Goal: Task Accomplishment & Management: Manage account settings

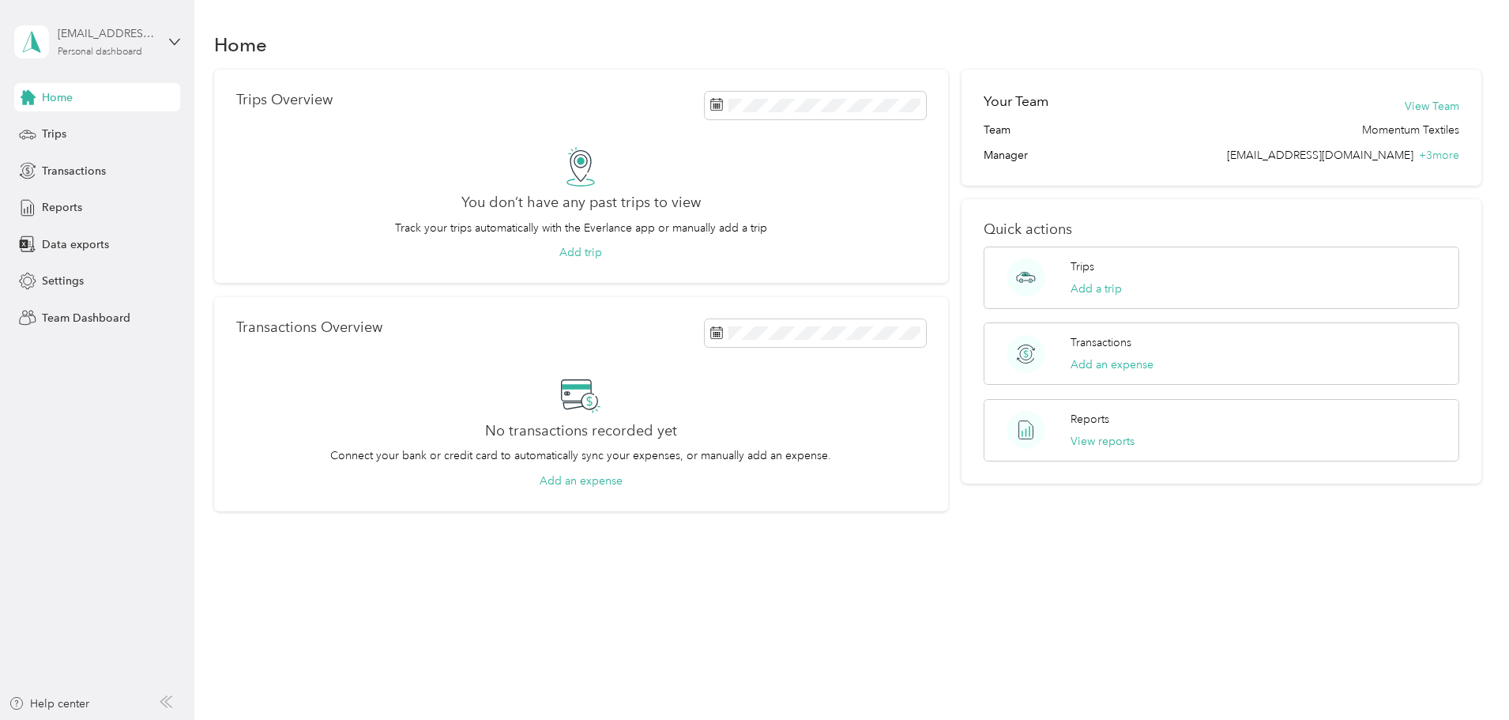
click at [107, 51] on div "Personal dashboard" at bounding box center [100, 51] width 85 height 9
click at [109, 120] on div "Team dashboard" at bounding box center [180, 130] width 310 height 28
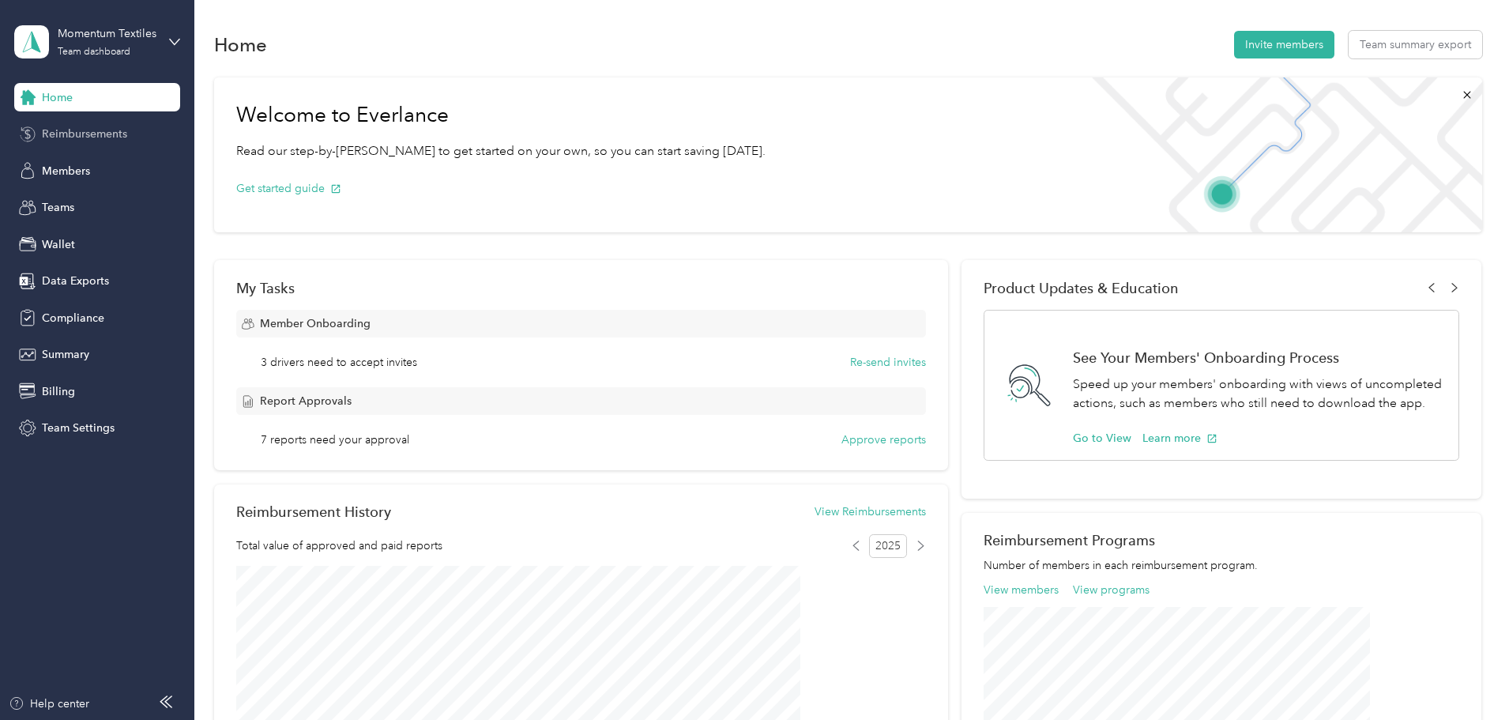
click at [116, 123] on div "Reimbursements" at bounding box center [97, 134] width 166 height 28
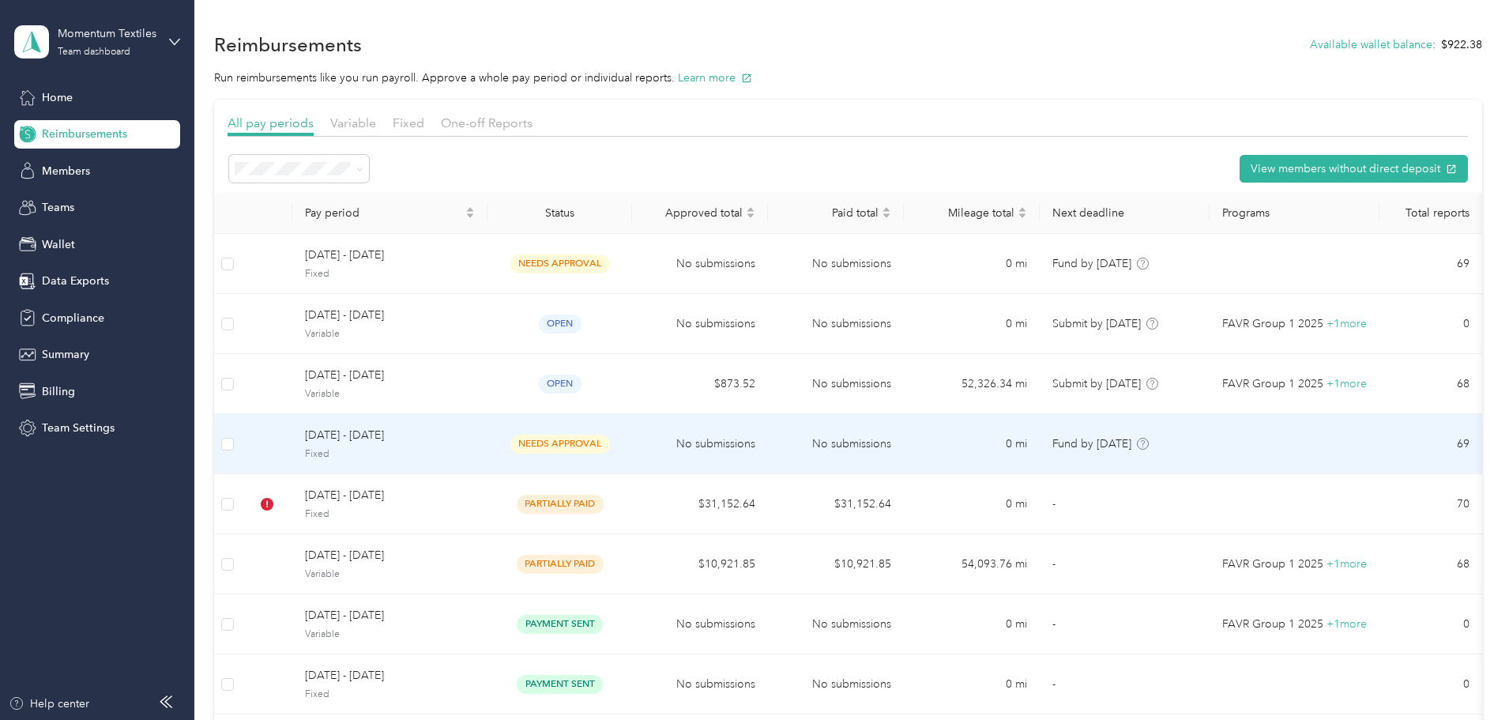
click at [475, 440] on span "[DATE] - [DATE]" at bounding box center [390, 435] width 170 height 17
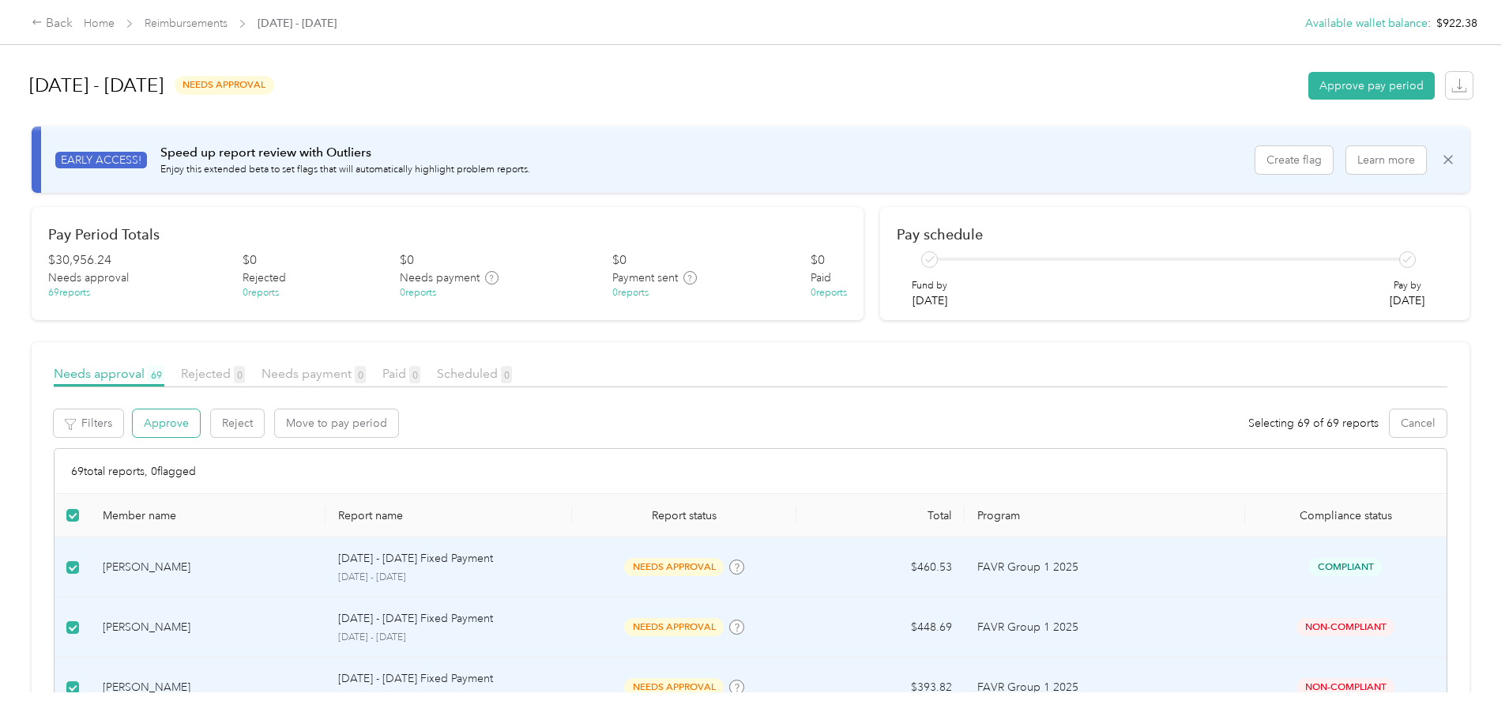
click at [200, 426] on button "Approve" at bounding box center [166, 423] width 67 height 28
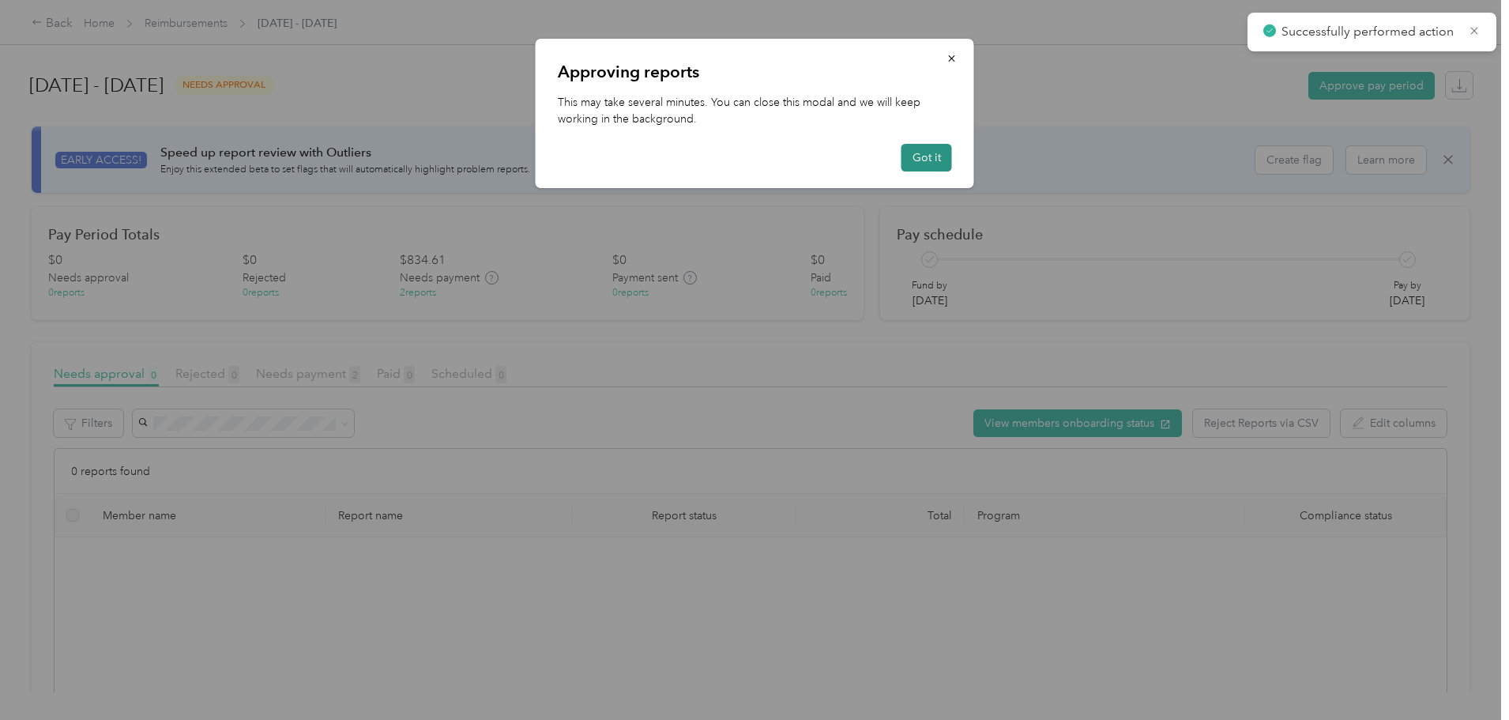
click at [919, 160] on button "Got it" at bounding box center [926, 158] width 51 height 28
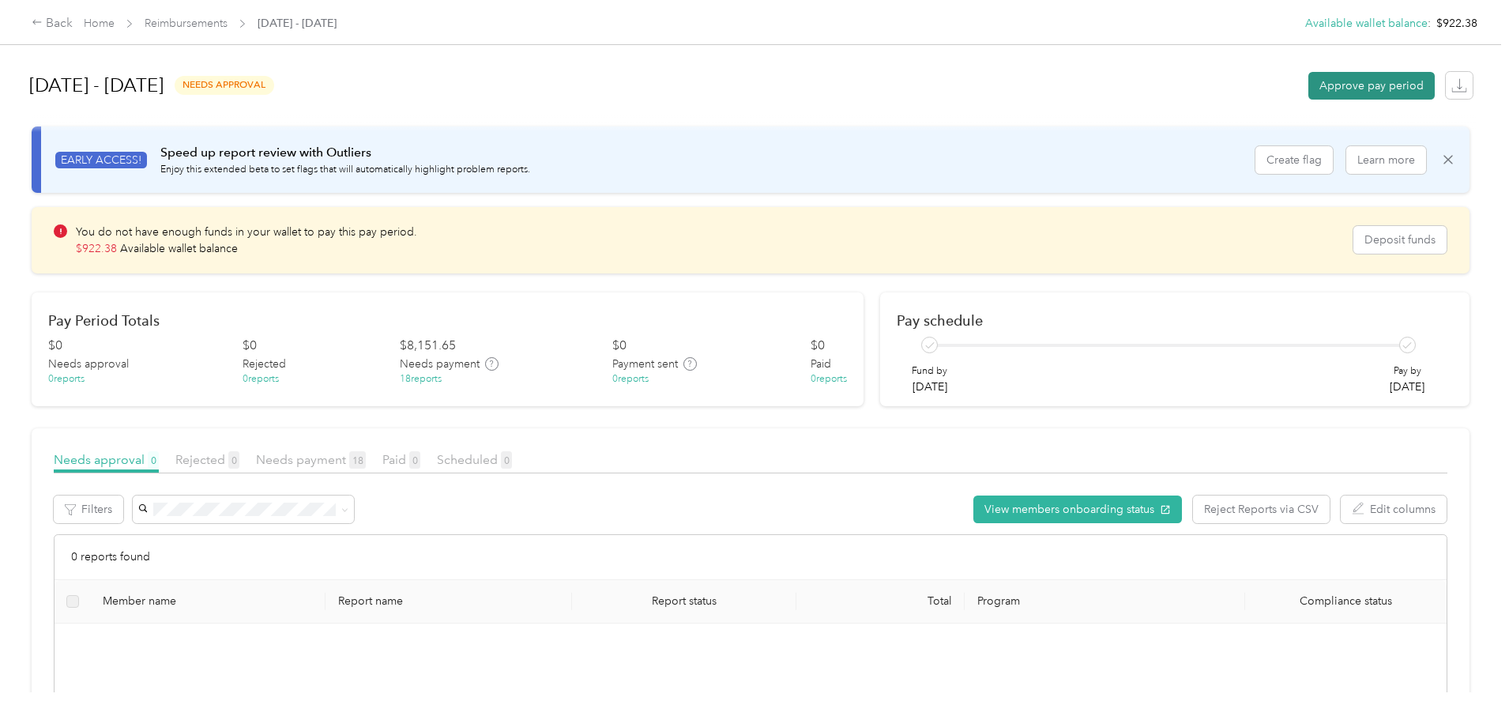
click at [1308, 84] on button "Approve pay period" at bounding box center [1371, 86] width 126 height 28
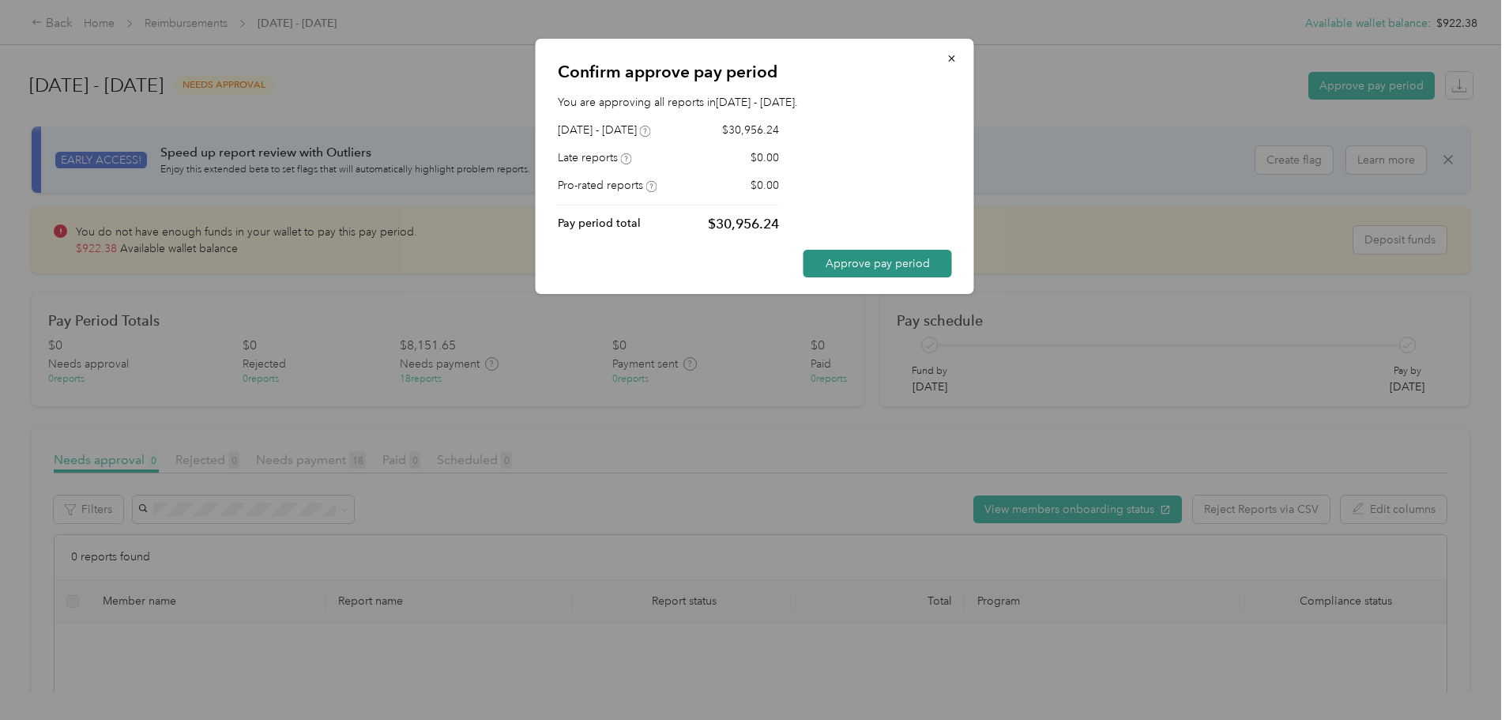
click at [889, 259] on button "Approve pay period" at bounding box center [877, 264] width 148 height 28
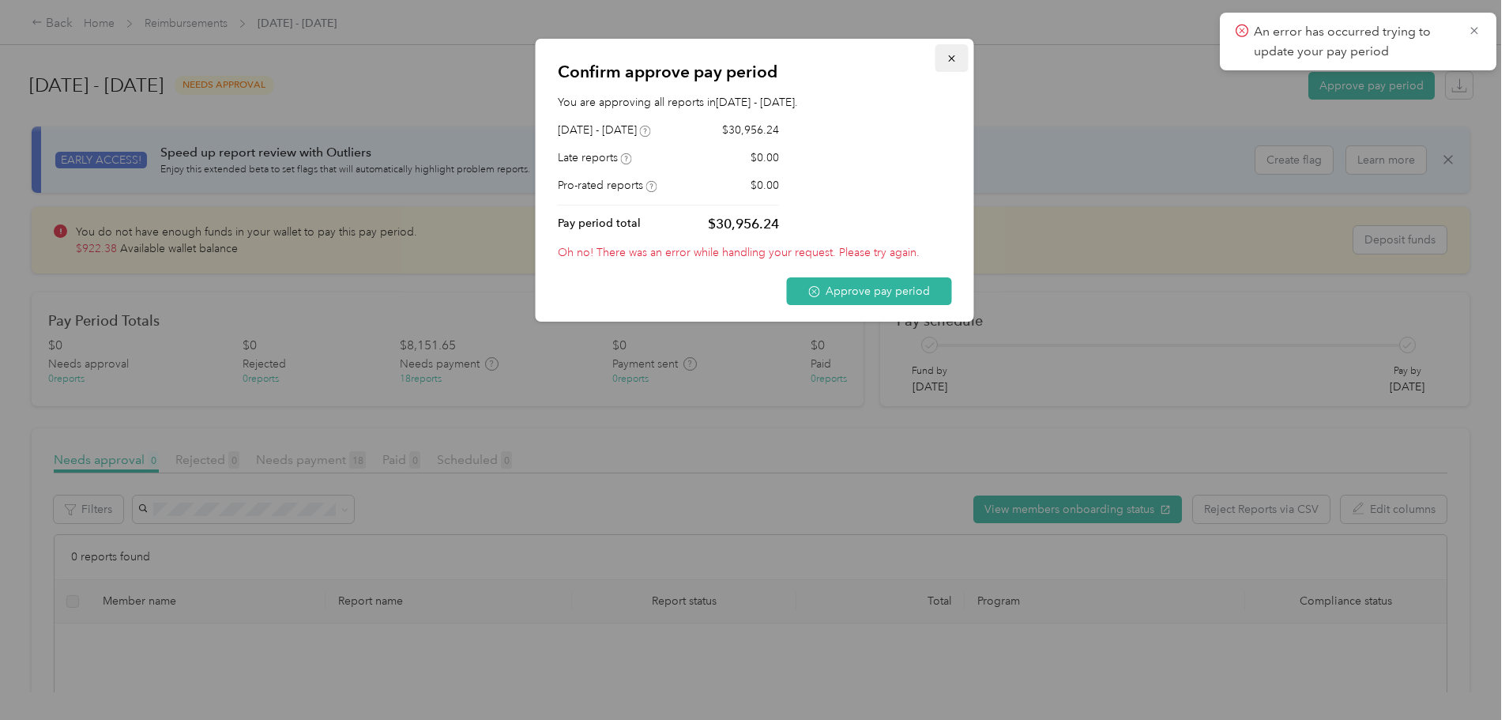
click at [949, 56] on icon "button" at bounding box center [951, 58] width 6 height 6
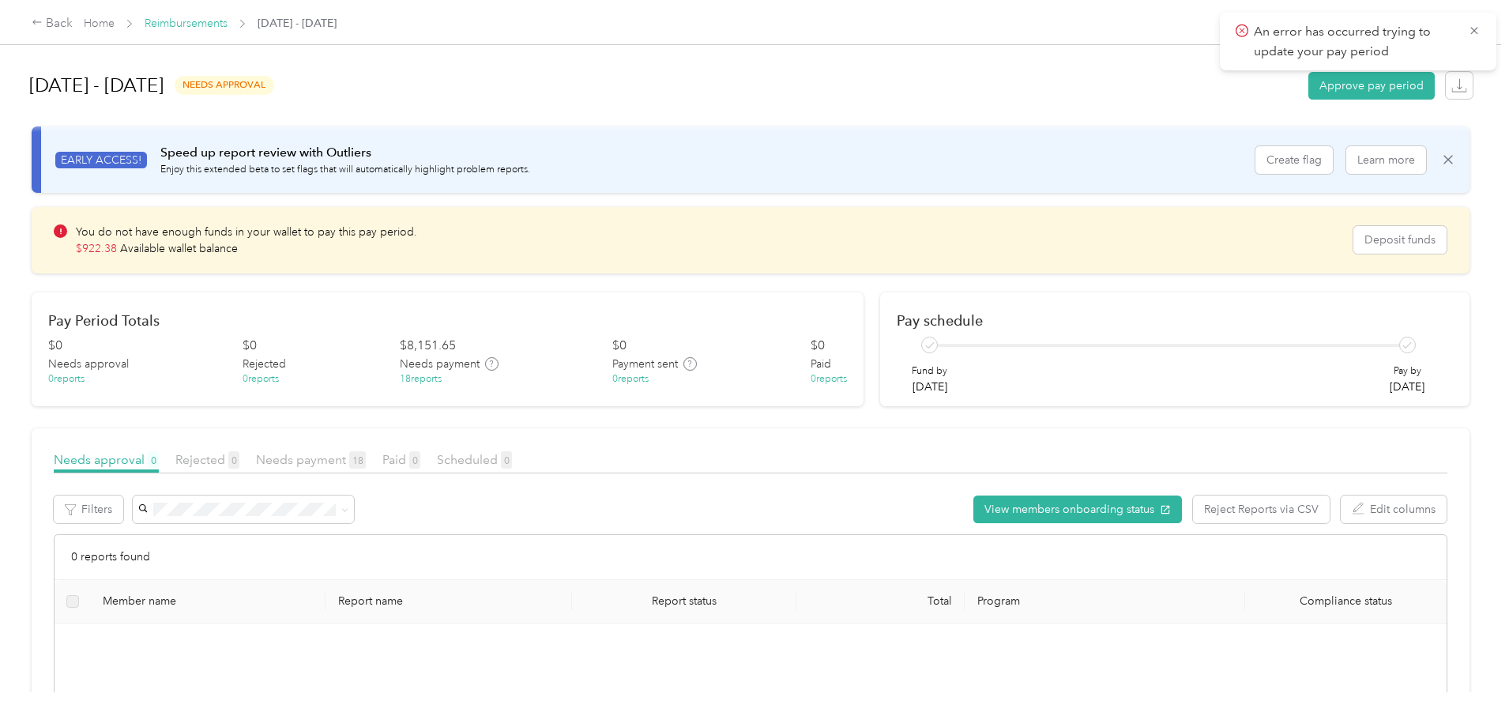
click at [227, 21] on link "Reimbursements" at bounding box center [186, 23] width 83 height 13
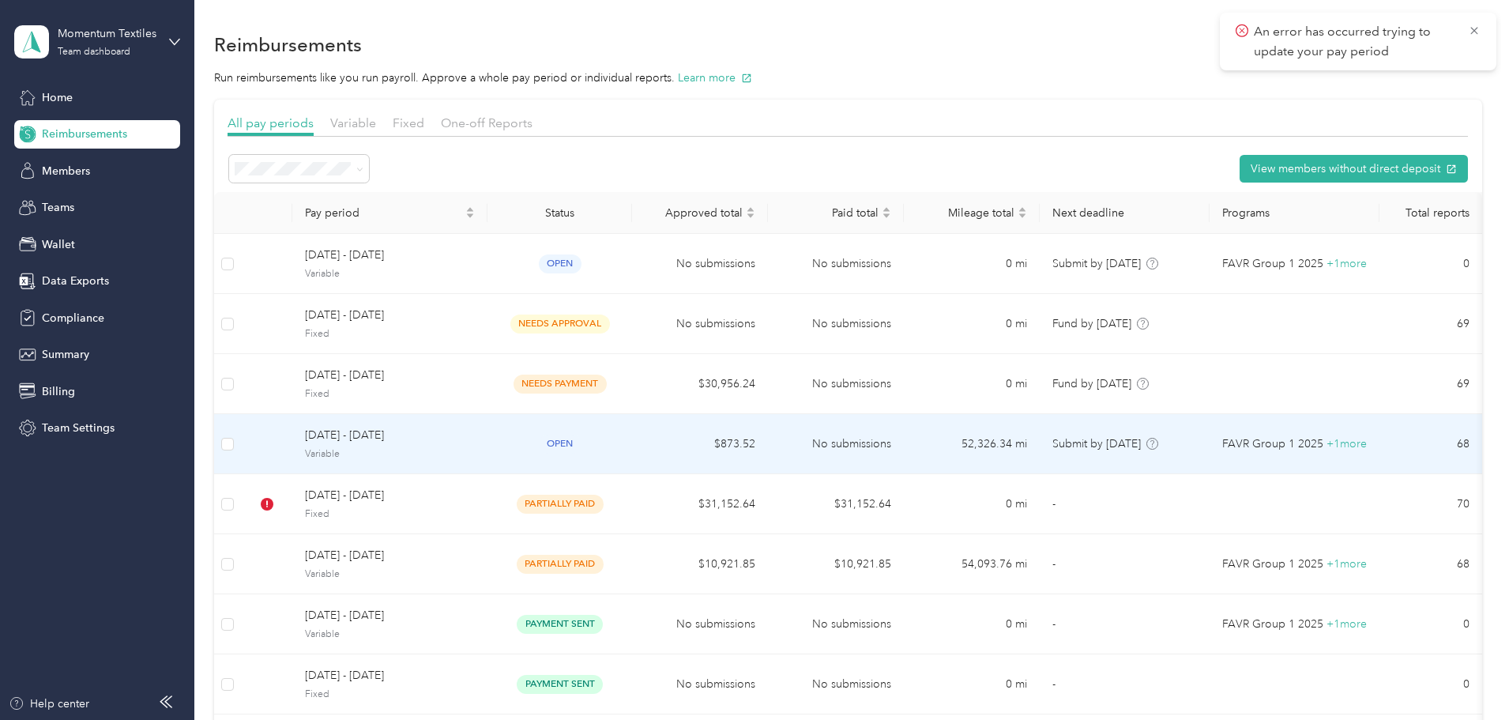
click at [475, 445] on div "[DATE] - [DATE] Variable" at bounding box center [390, 444] width 170 height 34
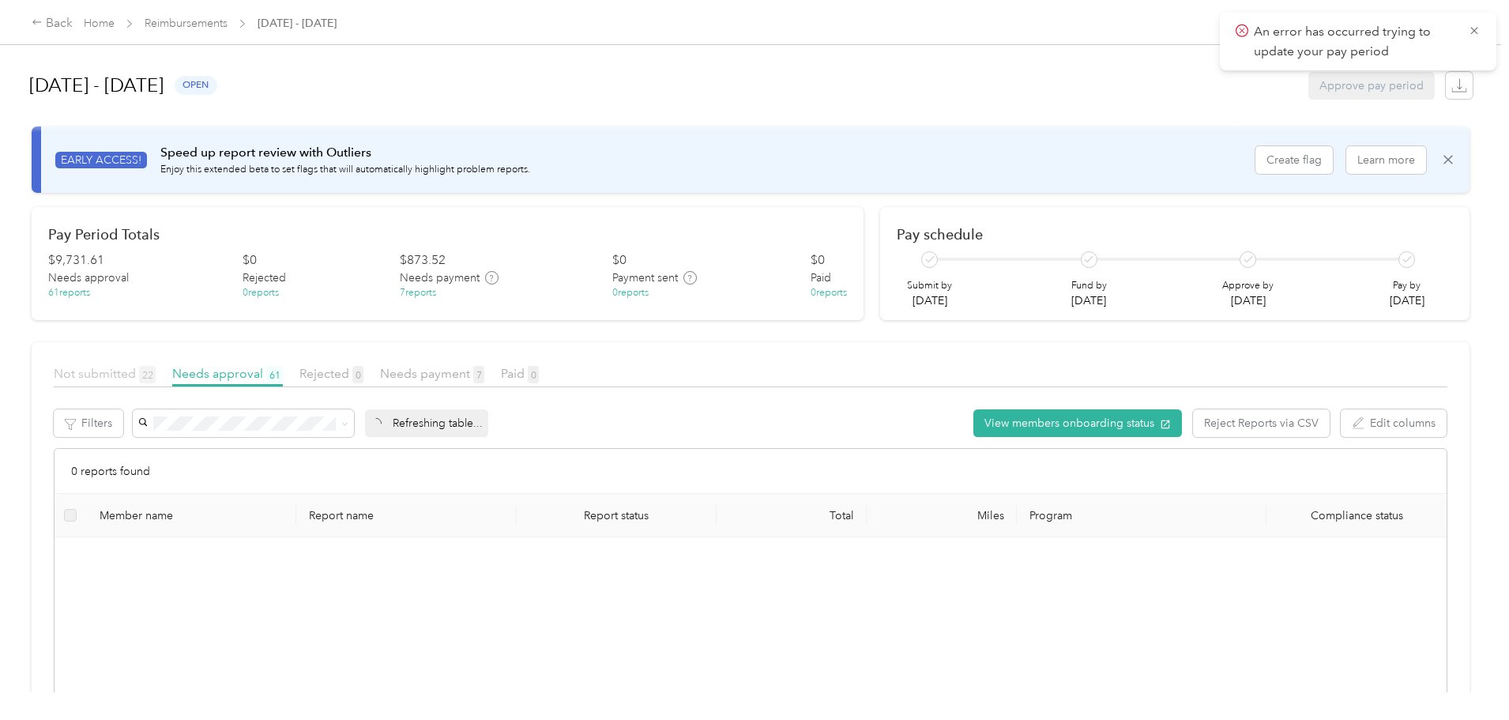
click at [156, 371] on span "Not submitted 22" at bounding box center [105, 373] width 102 height 15
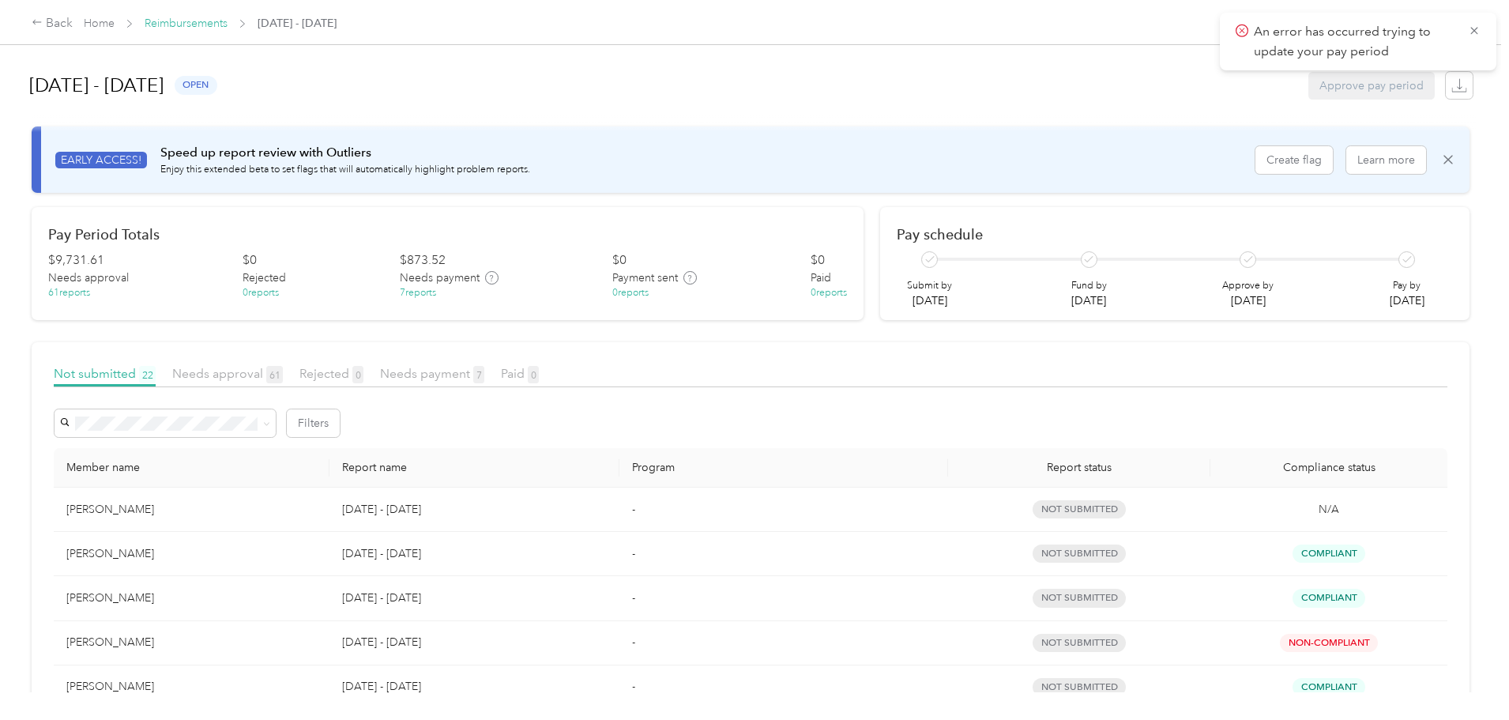
click at [227, 21] on link "Reimbursements" at bounding box center [186, 23] width 83 height 13
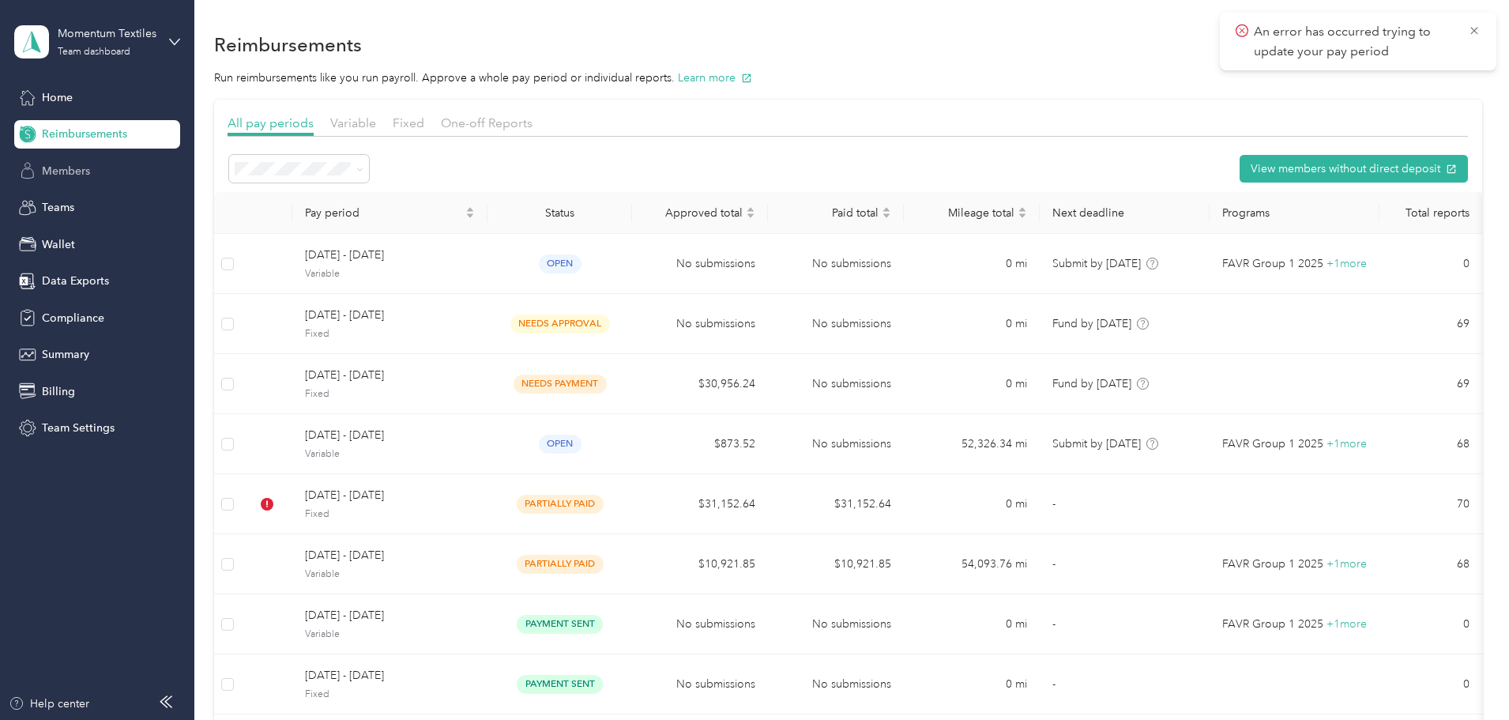
click at [117, 178] on div "Members" at bounding box center [97, 170] width 166 height 28
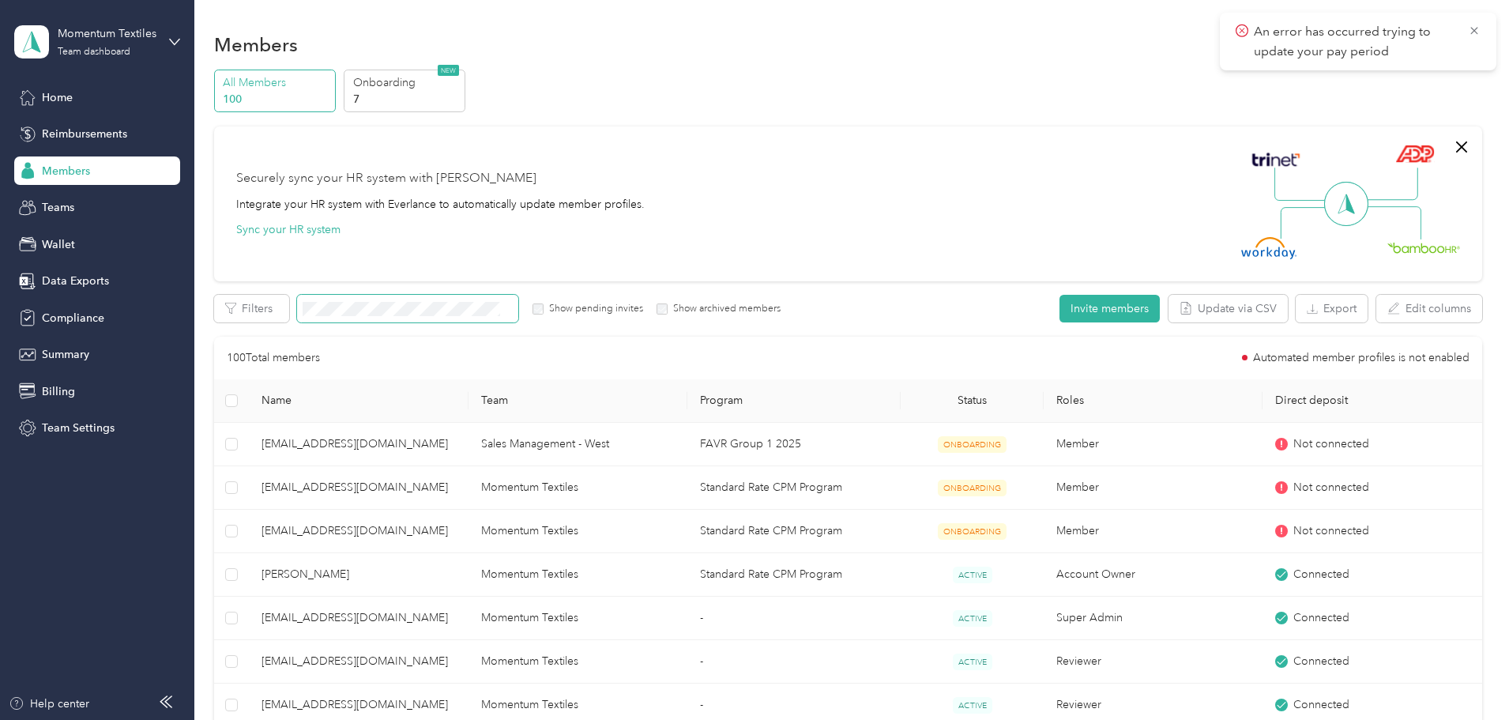
click at [482, 296] on span at bounding box center [407, 309] width 221 height 28
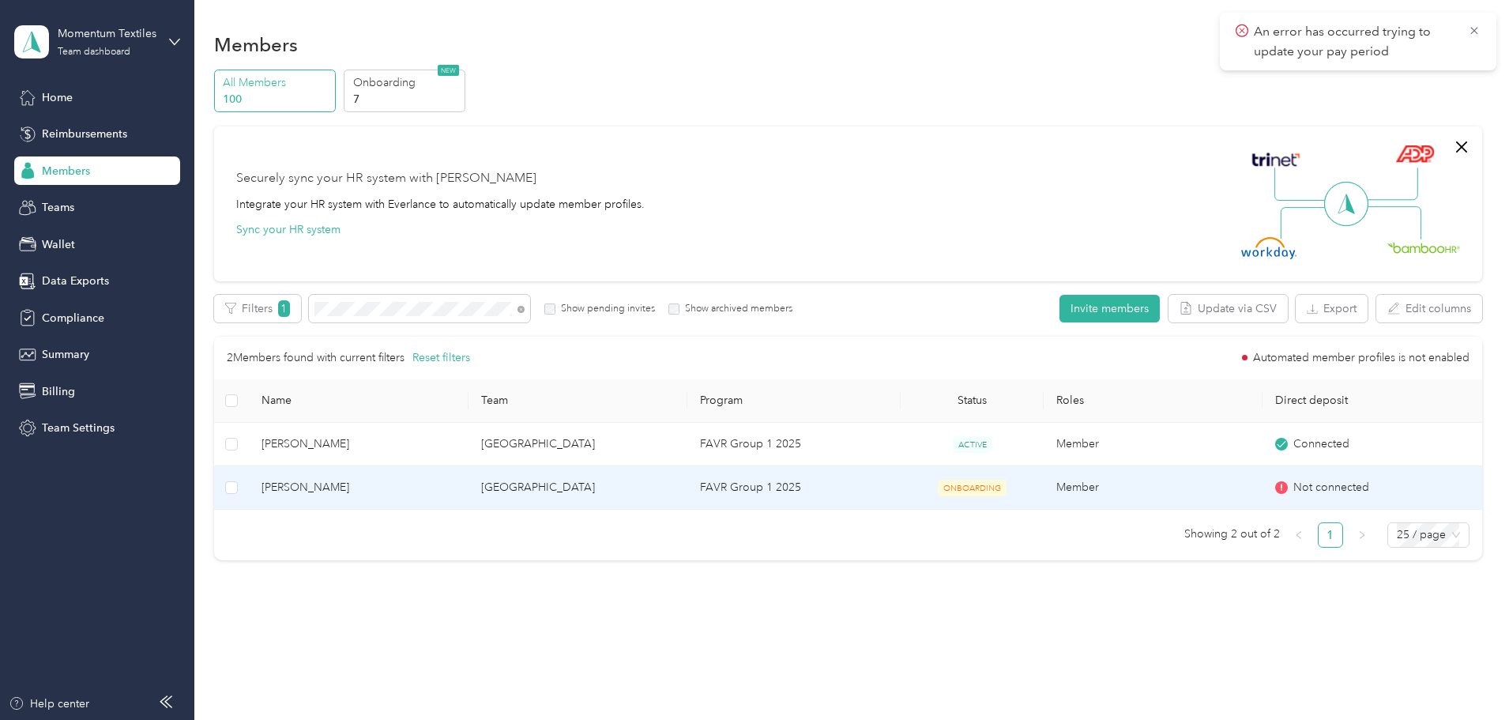
click at [450, 492] on span "[PERSON_NAME]" at bounding box center [358, 487] width 194 height 17
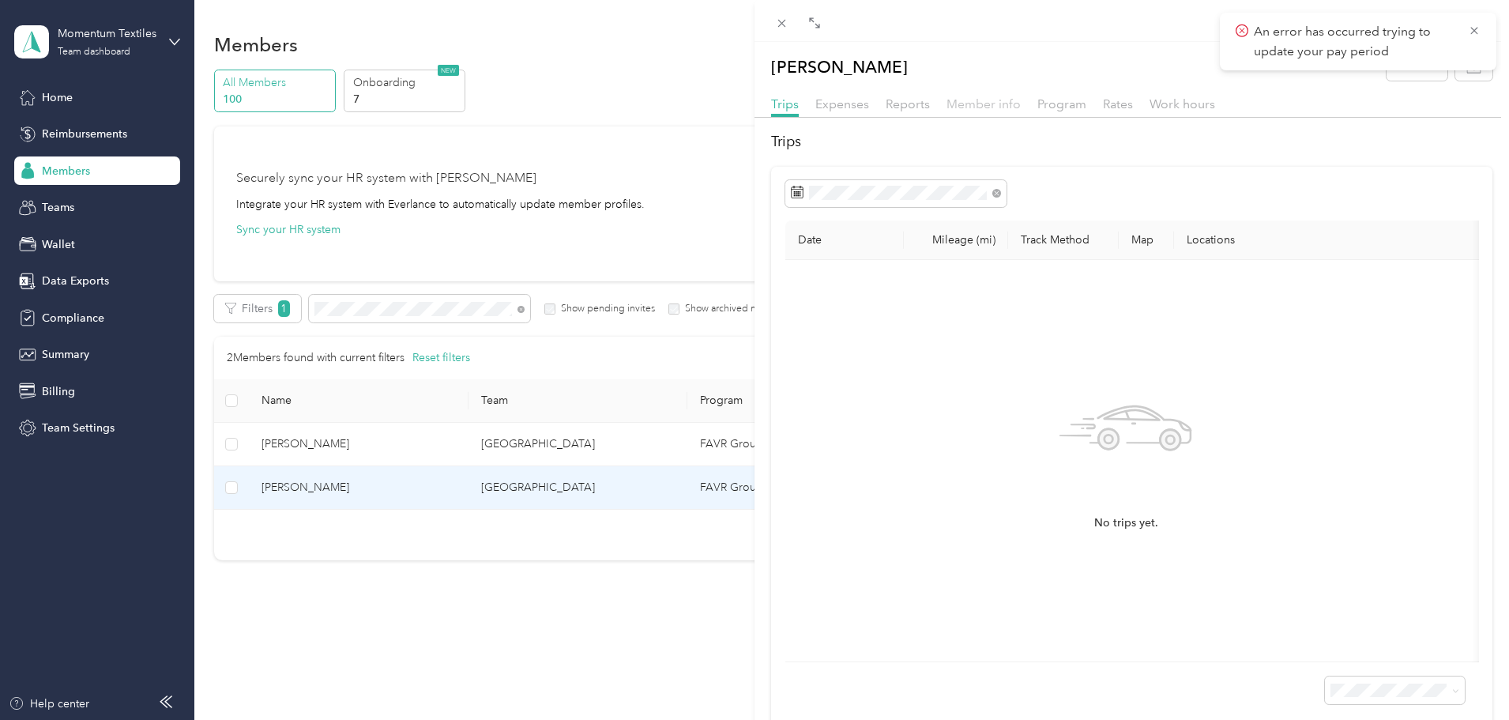
click at [965, 102] on span "Member info" at bounding box center [983, 103] width 74 height 15
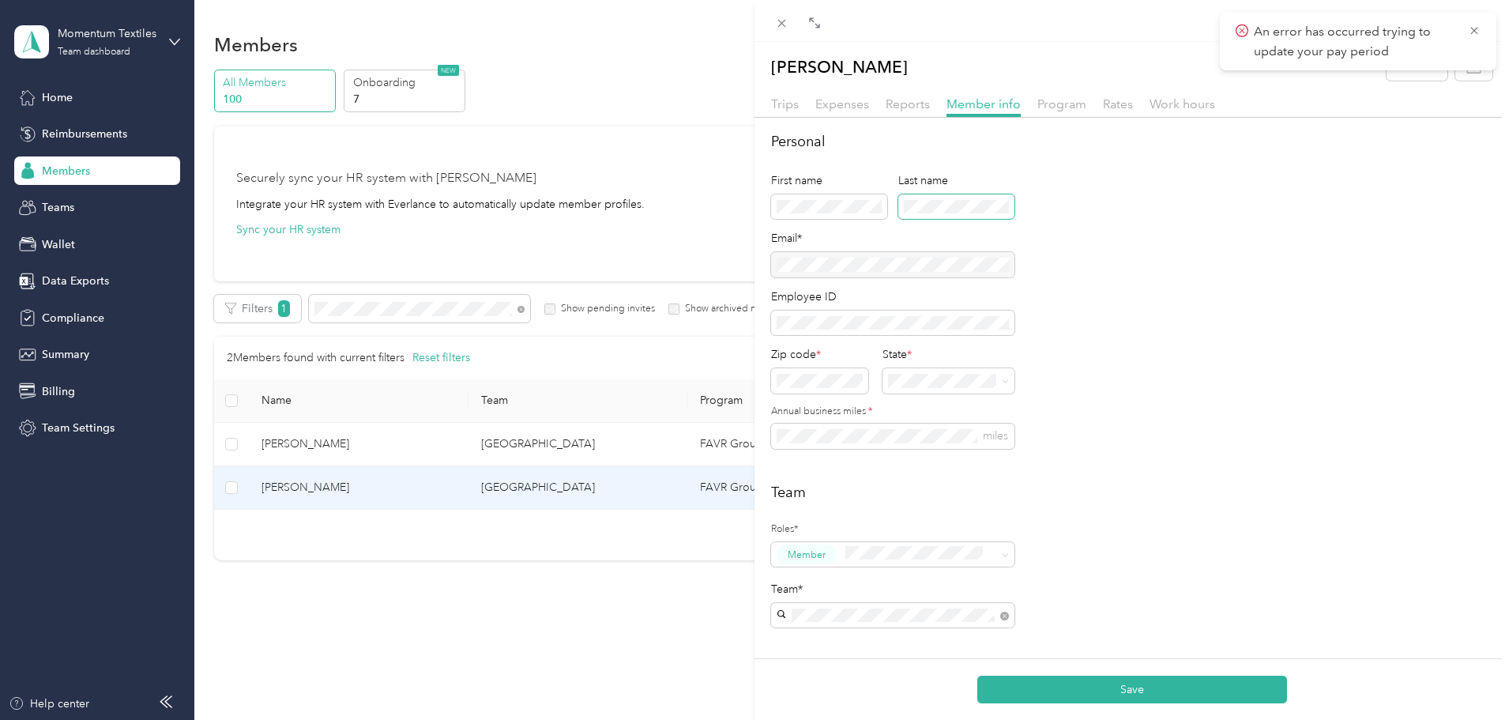
click at [897, 208] on div "First name Last name" at bounding box center [892, 201] width 243 height 58
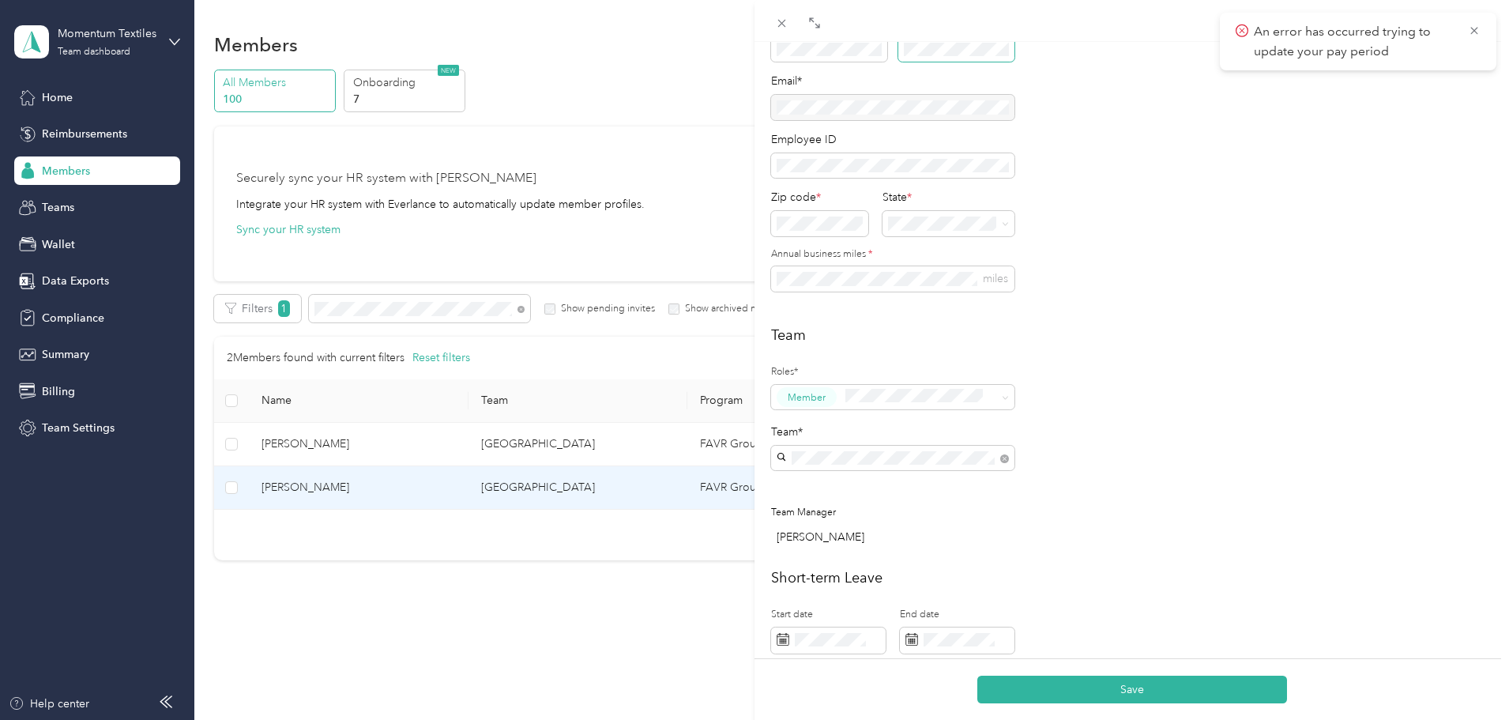
scroll to position [158, 0]
click at [1104, 680] on button "Save" at bounding box center [1132, 689] width 310 height 28
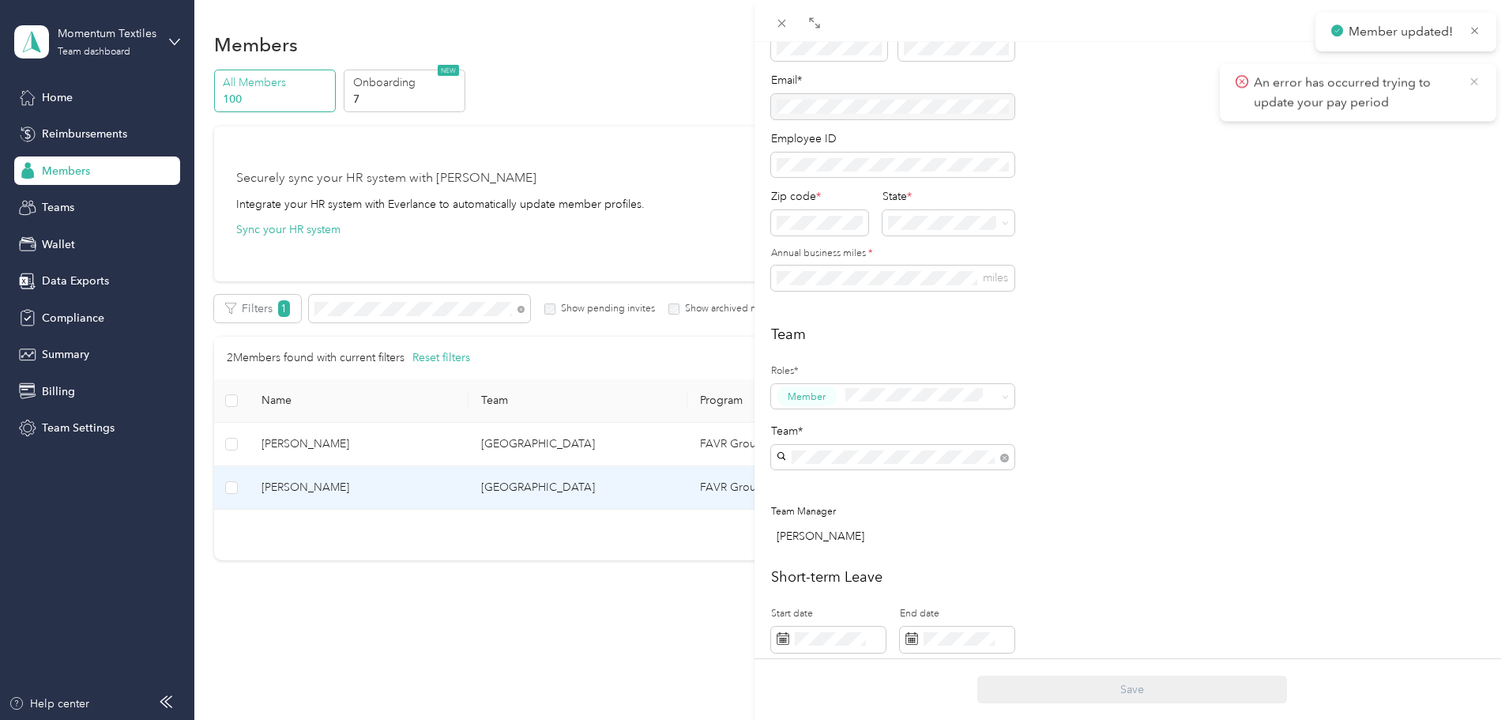
click at [1479, 79] on icon at bounding box center [1474, 81] width 13 height 14
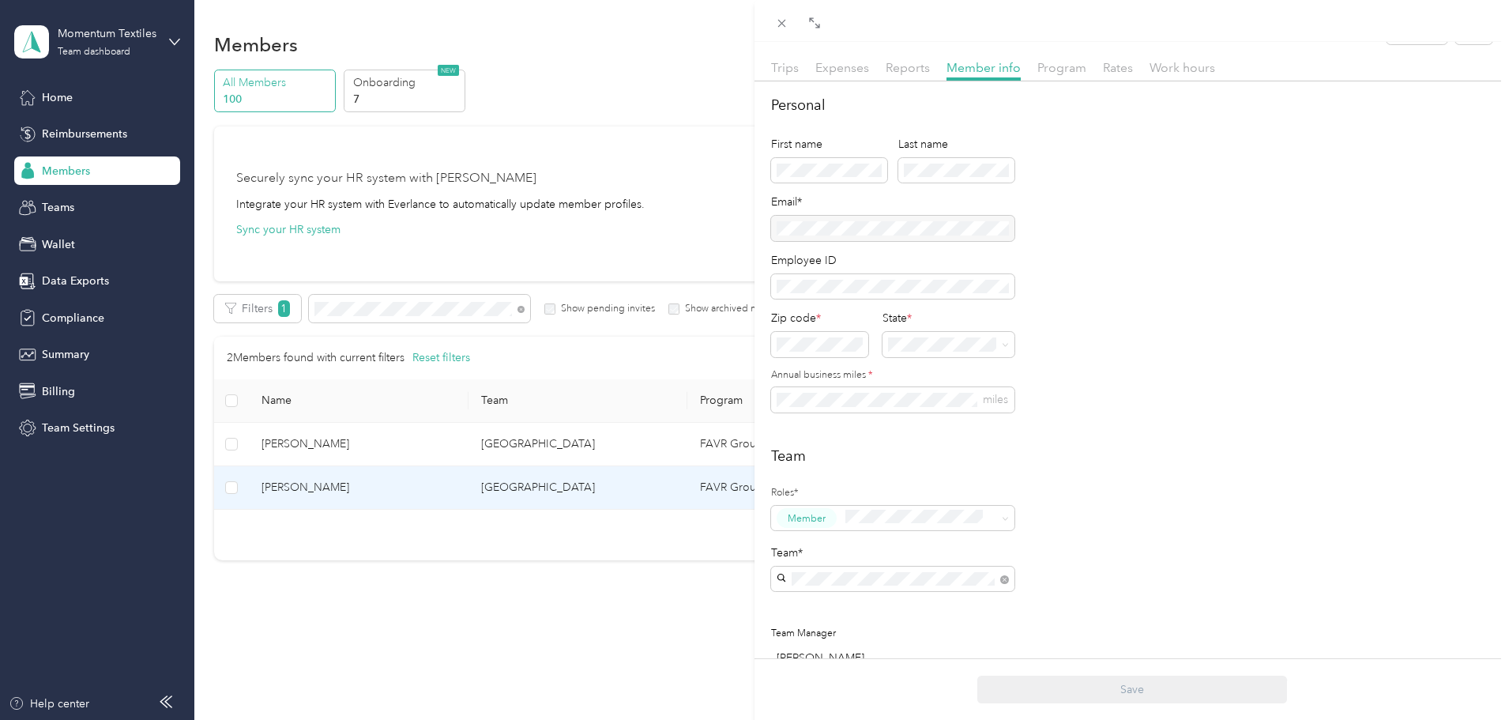
scroll to position [0, 0]
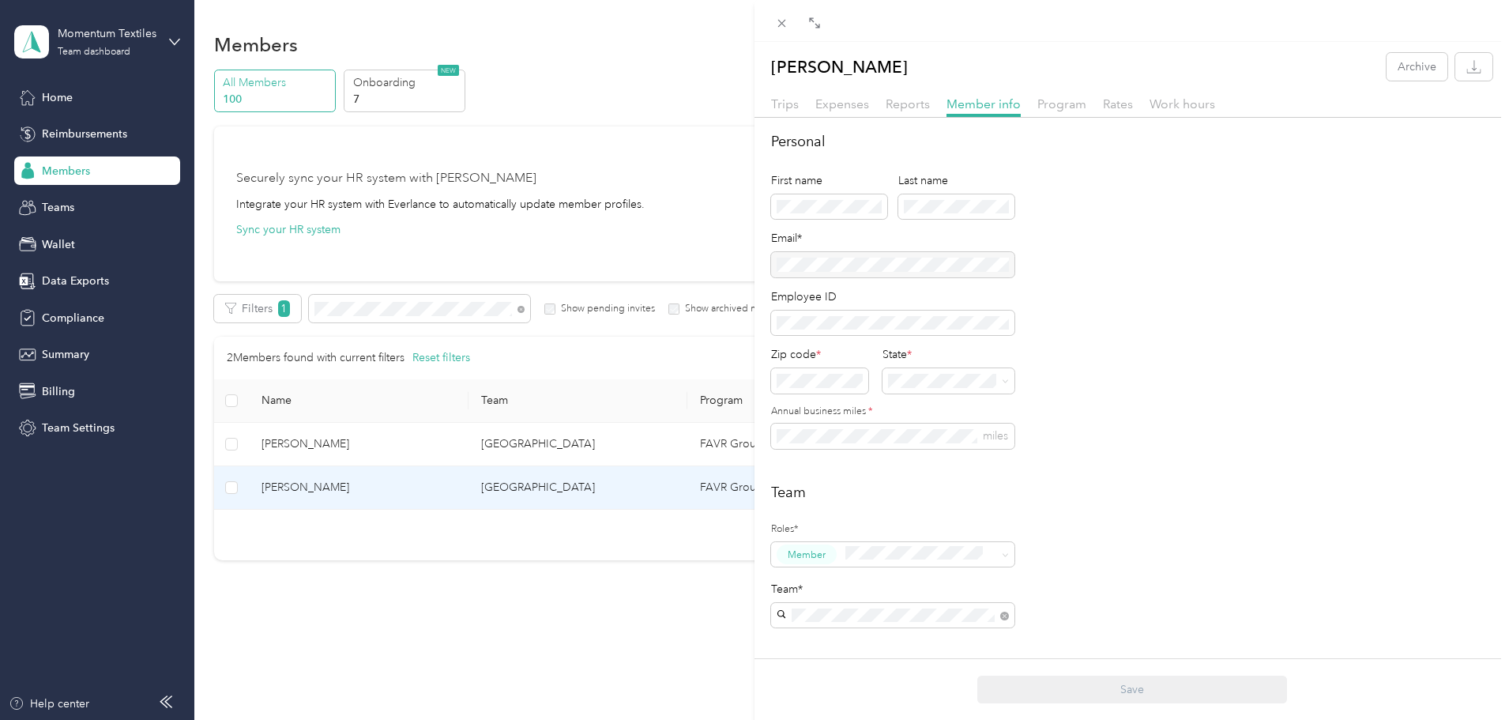
click at [629, 308] on div "[PERSON_NAME] Archive Trips Expenses Reports Member info Program Rates Work hou…" at bounding box center [754, 360] width 1509 height 720
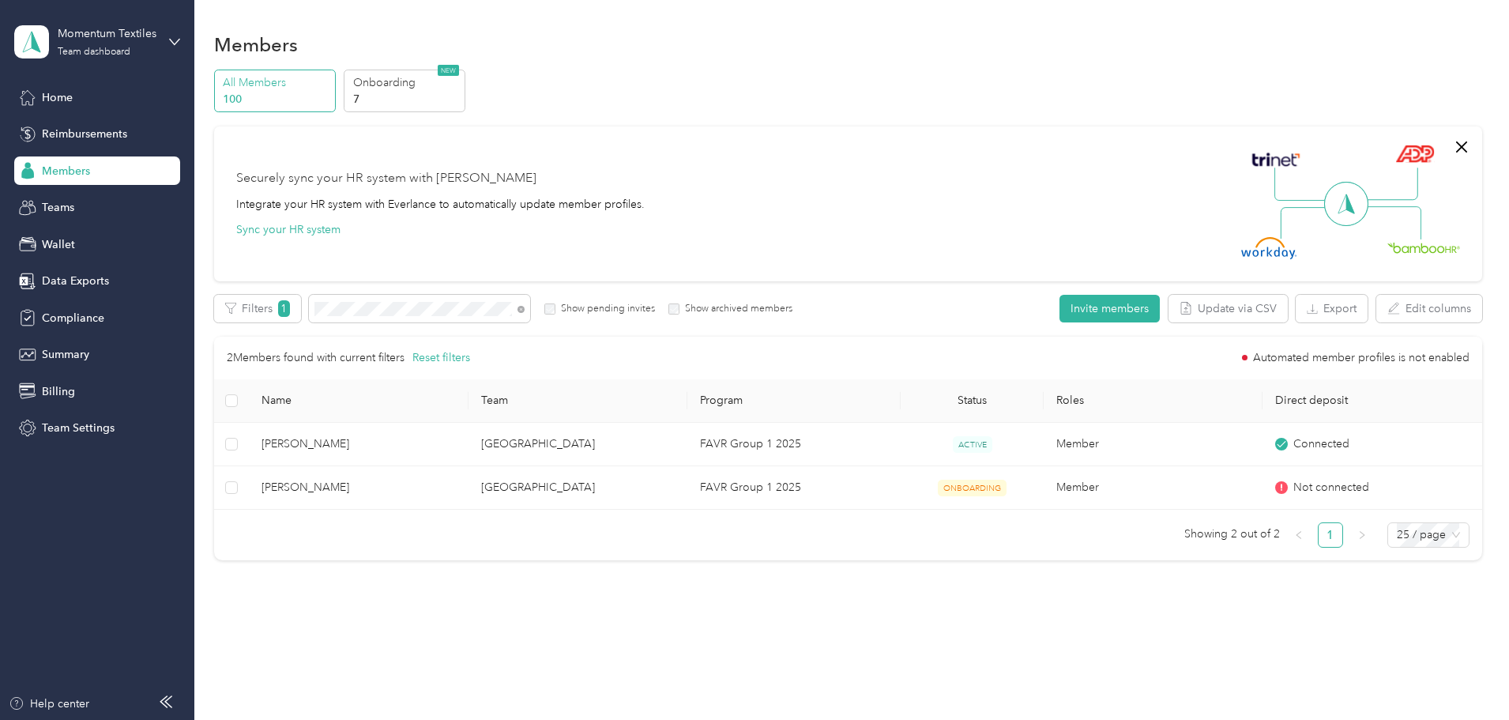
click at [524, 311] on icon at bounding box center [520, 309] width 7 height 7
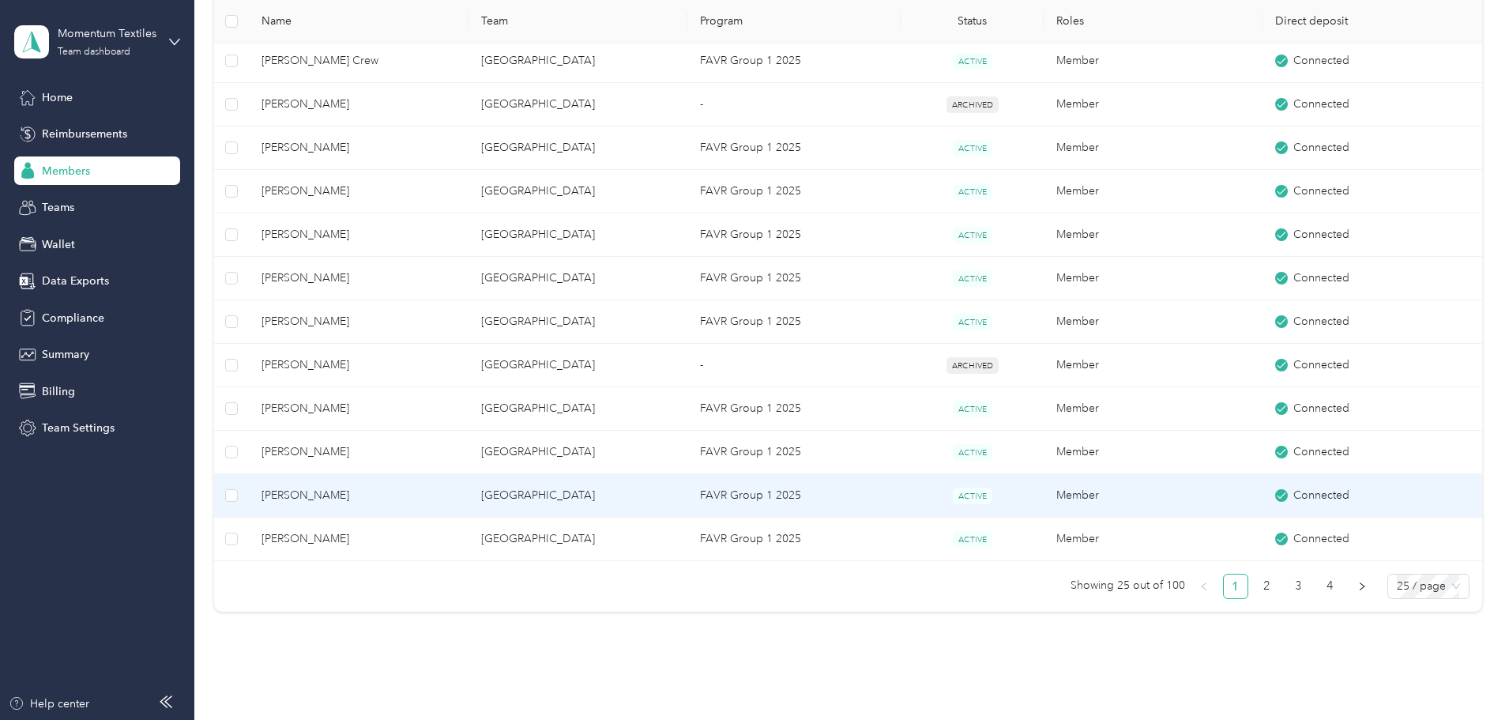
scroll to position [1017, 0]
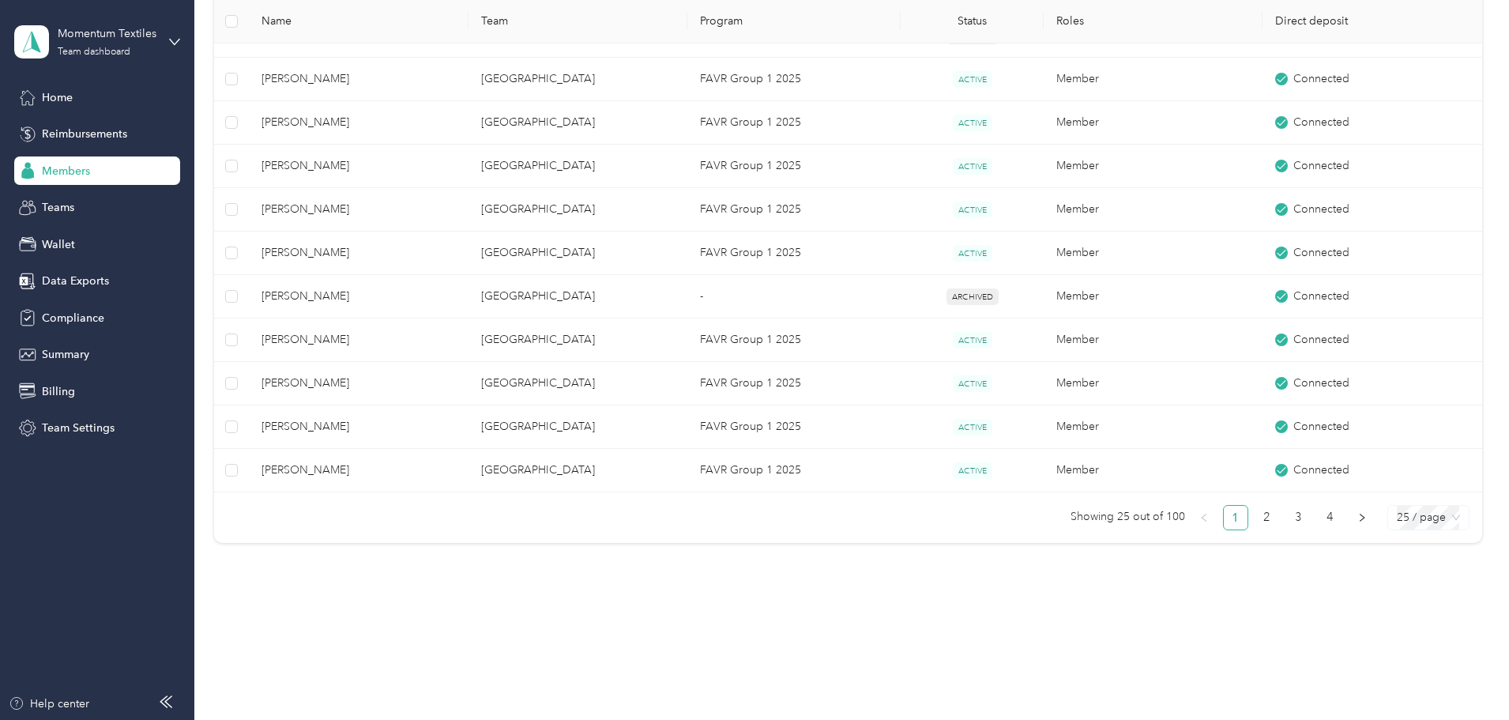
click at [1396, 524] on span "25 / page" at bounding box center [1427, 517] width 63 height 24
drag, startPoint x: 1312, startPoint y: 605, endPoint x: 1271, endPoint y: 603, distance: 41.1
click at [1400, 605] on div "100 / page" at bounding box center [1428, 599] width 56 height 17
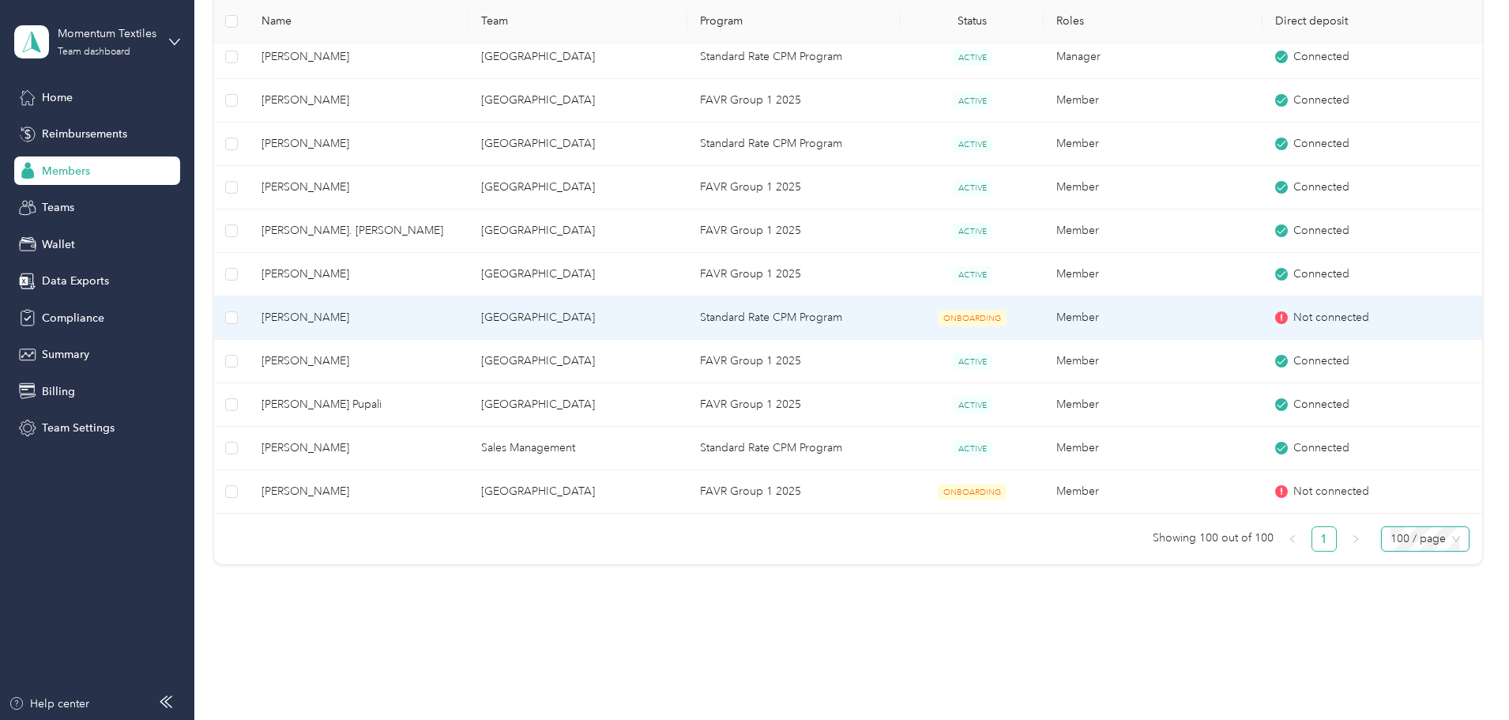
scroll to position [4255, 0]
click at [455, 320] on span "[PERSON_NAME]" at bounding box center [358, 315] width 194 height 17
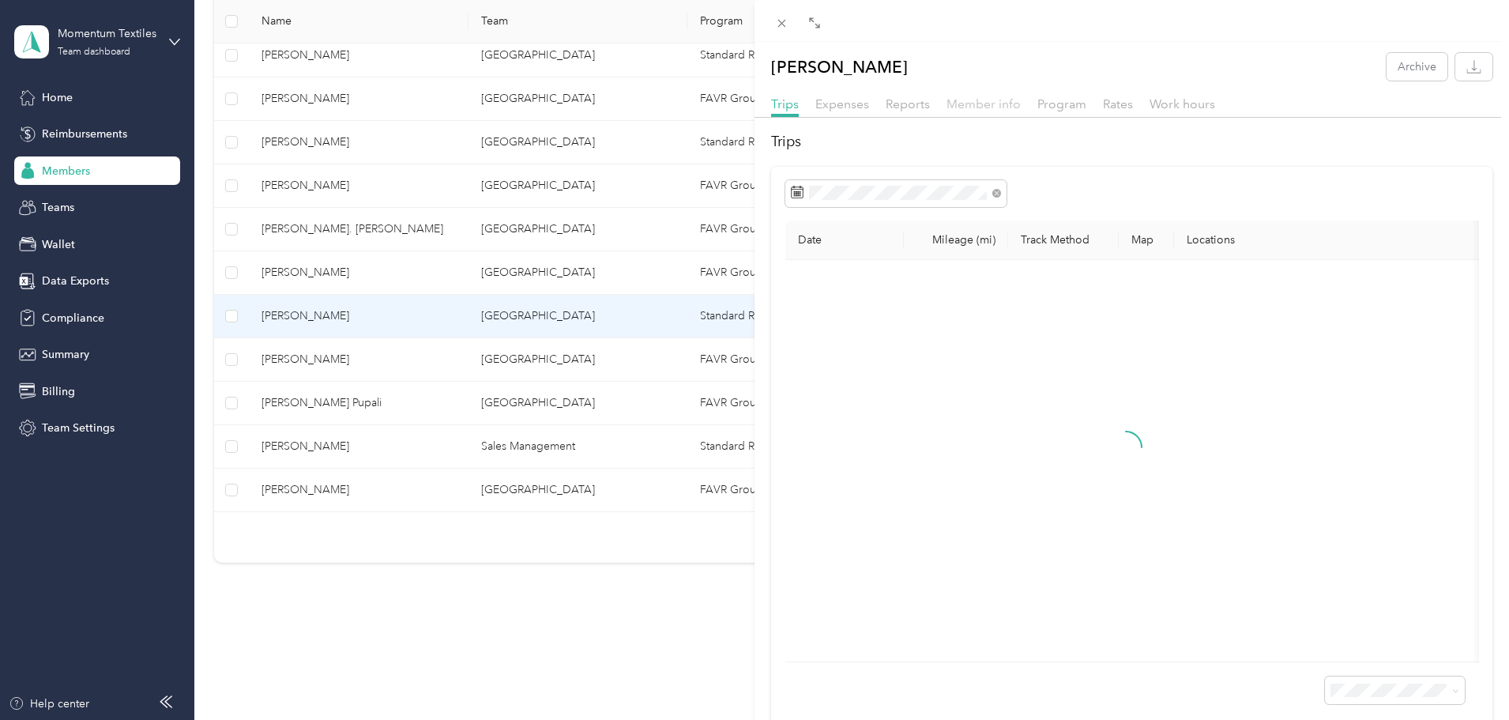
click at [988, 102] on span "Member info" at bounding box center [983, 103] width 74 height 15
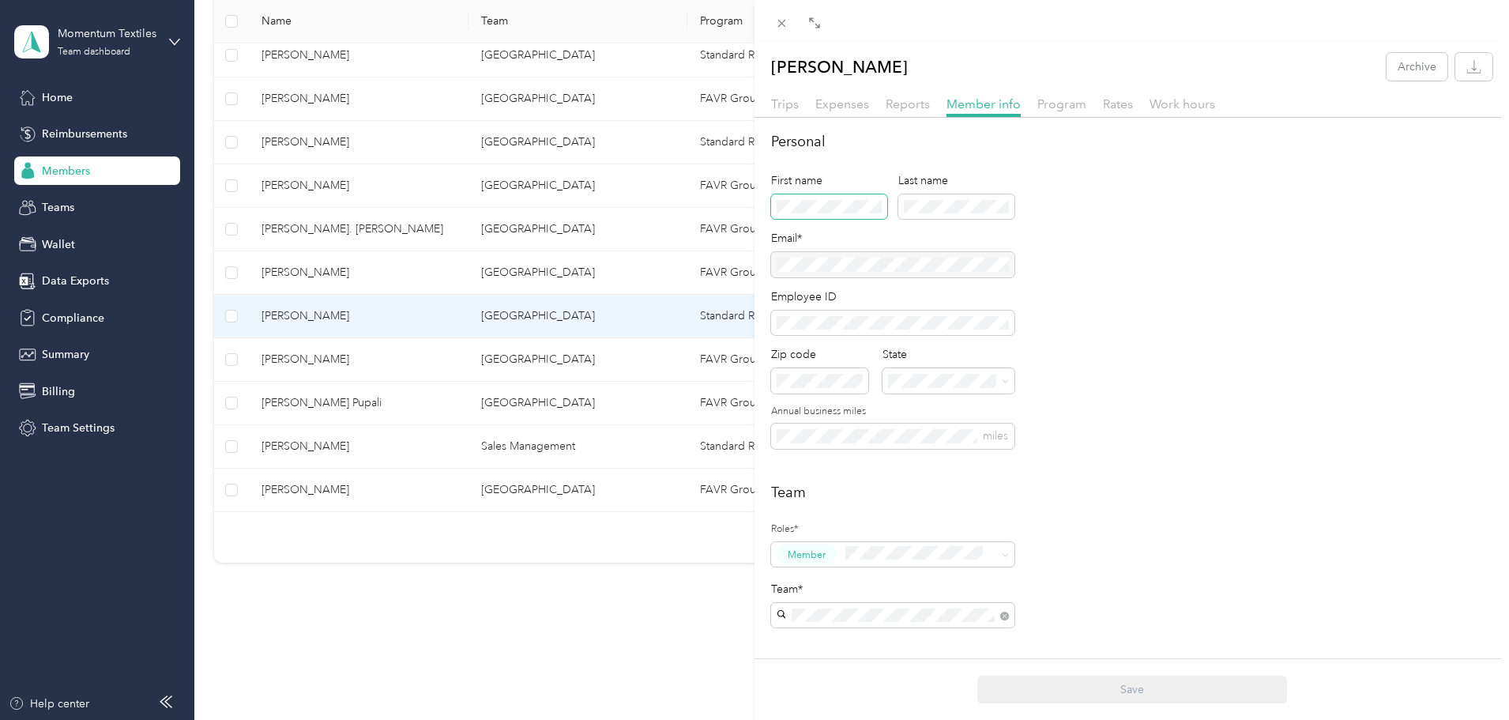
click at [785, 198] on span at bounding box center [829, 206] width 116 height 25
click at [1146, 689] on button "Save" at bounding box center [1132, 689] width 310 height 28
click at [780, 21] on icon at bounding box center [782, 24] width 8 height 8
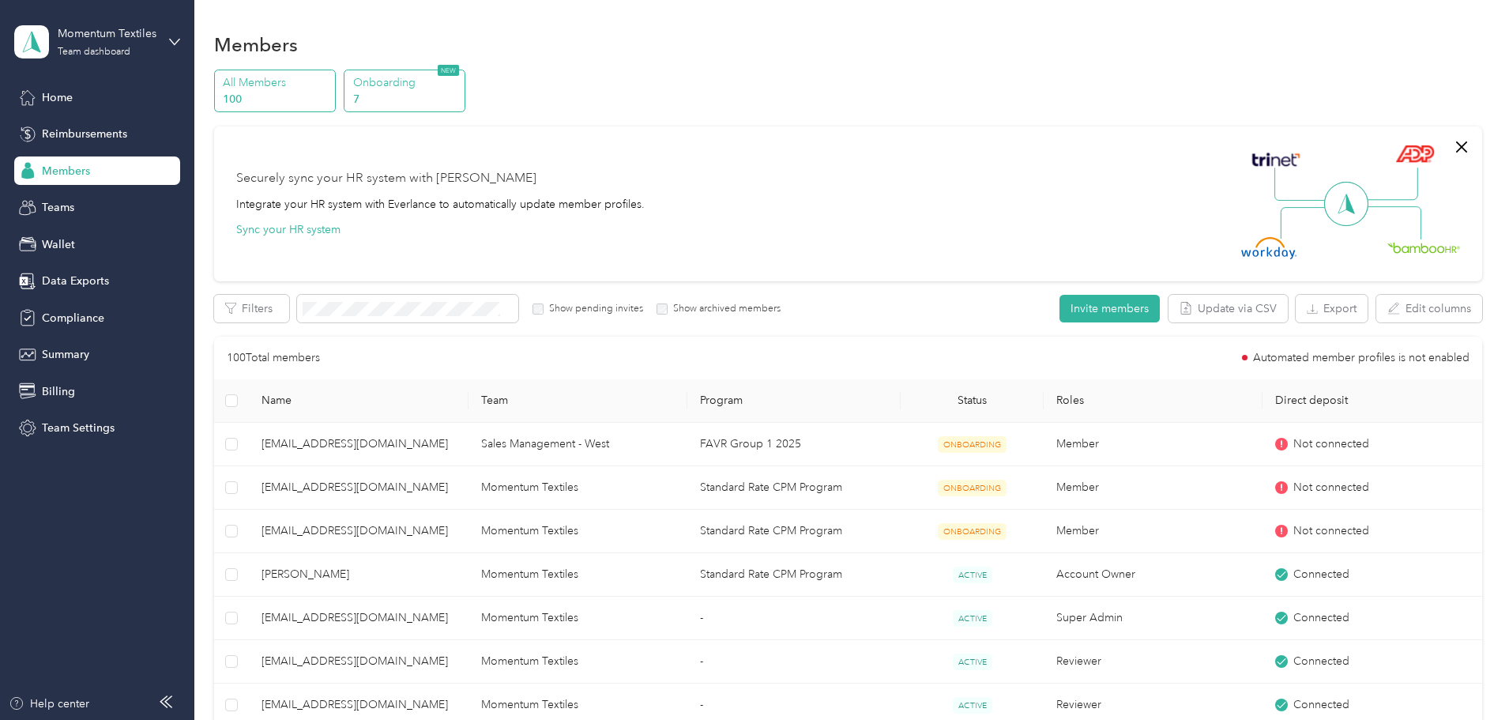
click at [460, 89] on p "Onboarding" at bounding box center [406, 82] width 107 height 17
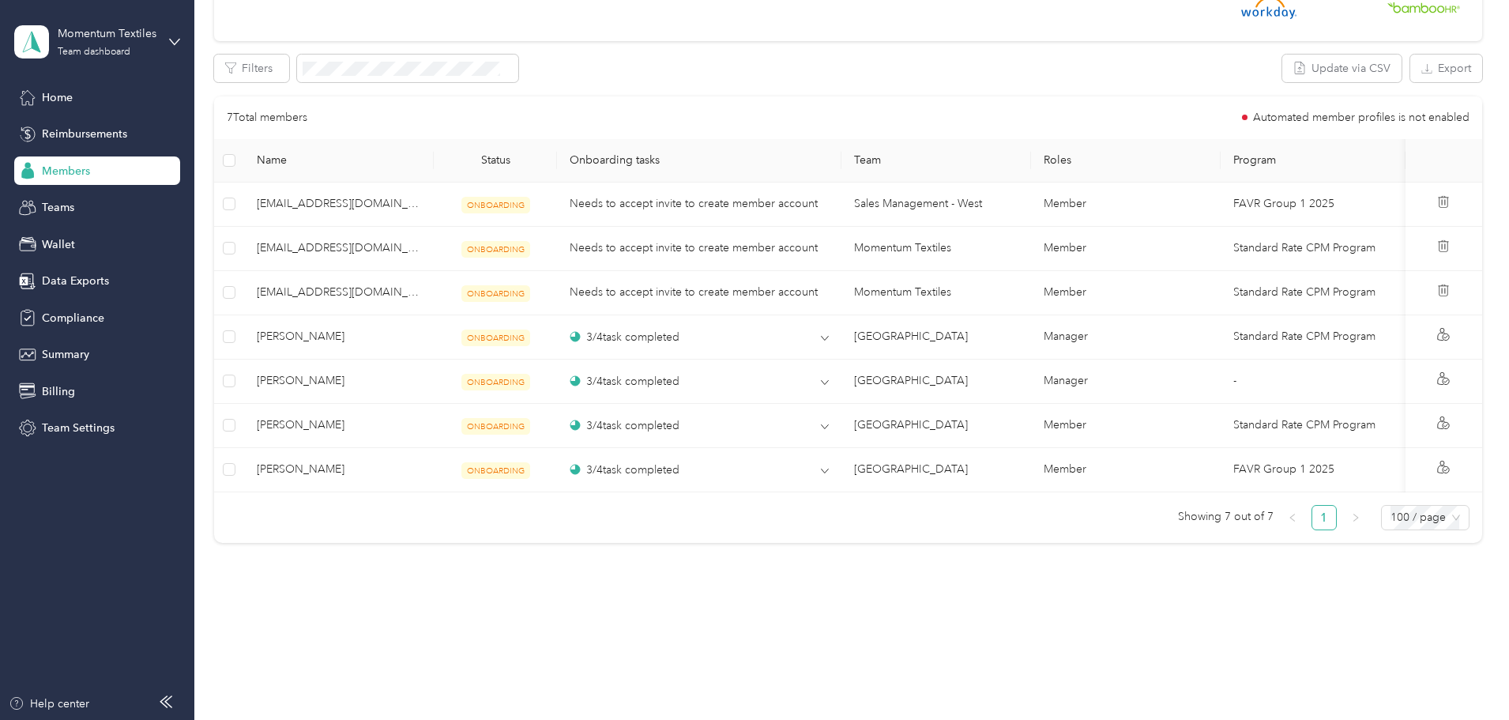
scroll to position [632, 0]
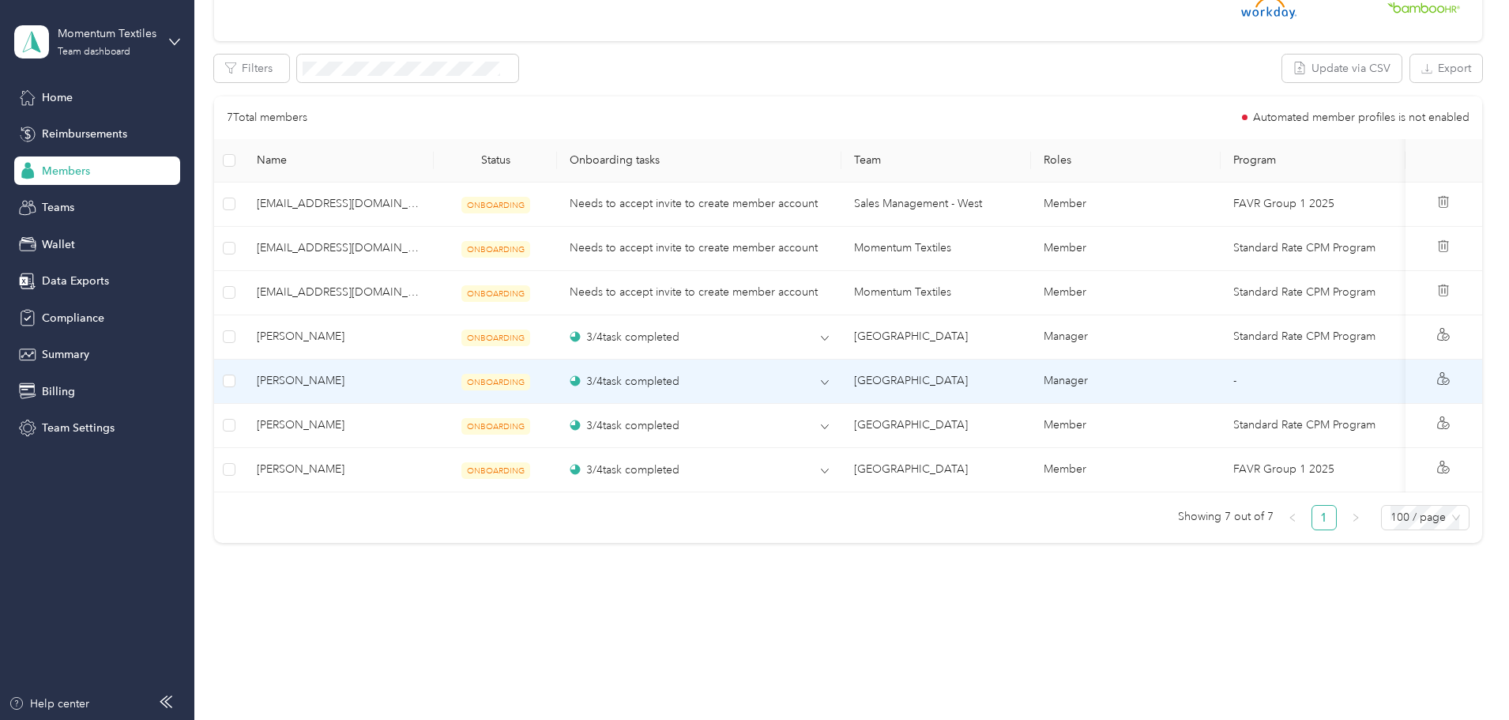
click at [392, 375] on span "[PERSON_NAME]" at bounding box center [339, 380] width 164 height 17
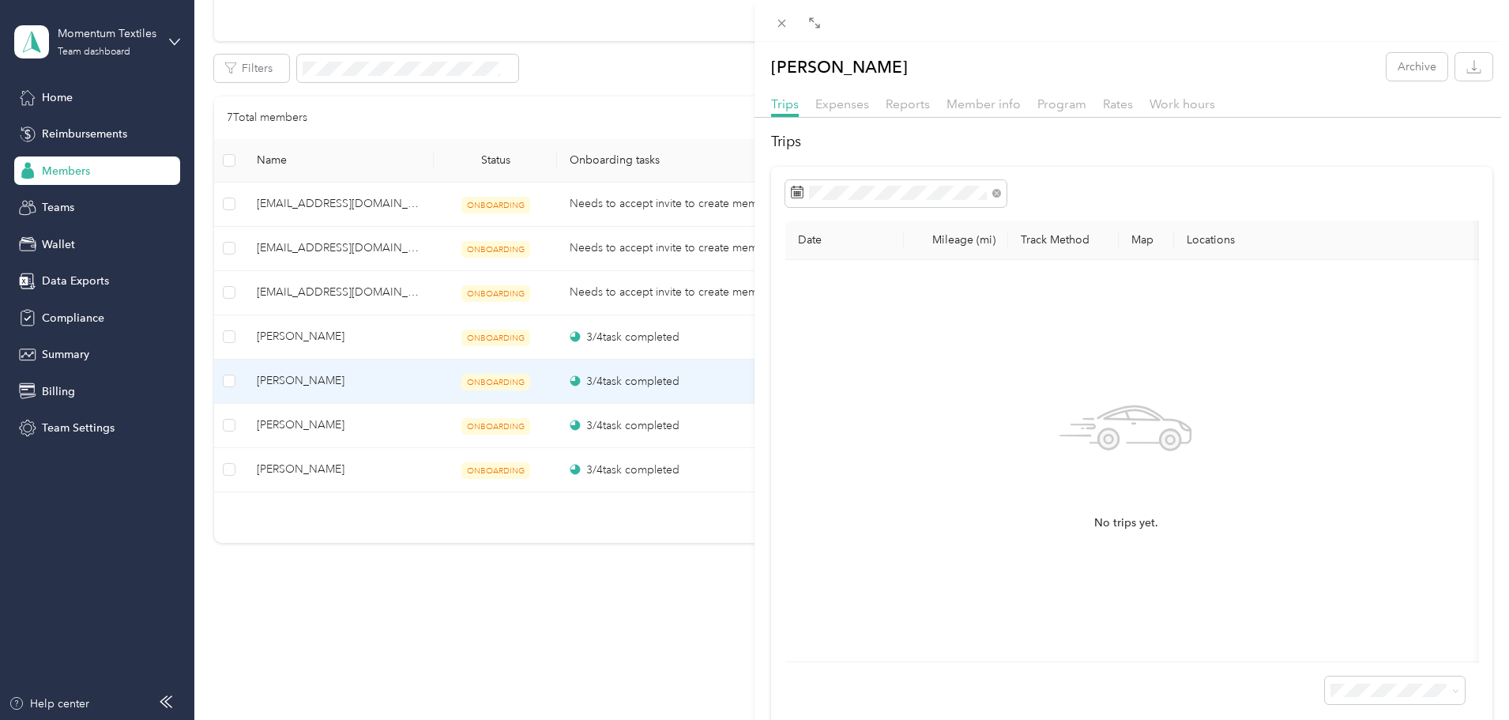
click at [979, 89] on div "[PERSON_NAME] Archive Trips Expenses Reports Member info Program Rates Work hou…" at bounding box center [1131, 392] width 754 height 678
click at [980, 102] on span "Member info" at bounding box center [983, 103] width 74 height 15
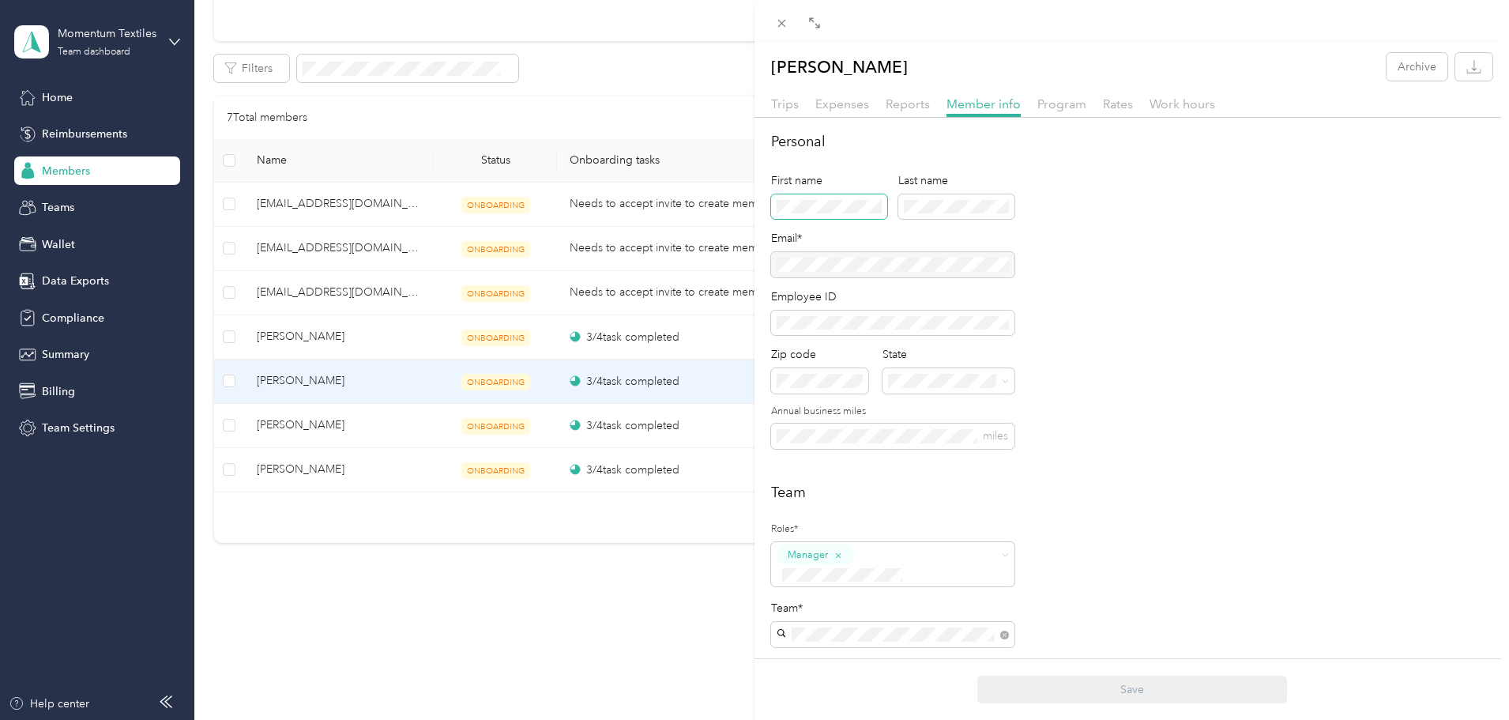
click at [829, 219] on div "First name Last name" at bounding box center [892, 201] width 243 height 58
drag, startPoint x: 1102, startPoint y: 692, endPoint x: 1074, endPoint y: 696, distance: 27.9
click at [1102, 693] on button "Save" at bounding box center [1132, 689] width 310 height 28
click at [406, 325] on div "[PERSON_NAME] Archive Trips Expenses Reports Member info Program Rates Work hou…" at bounding box center [754, 360] width 1509 height 720
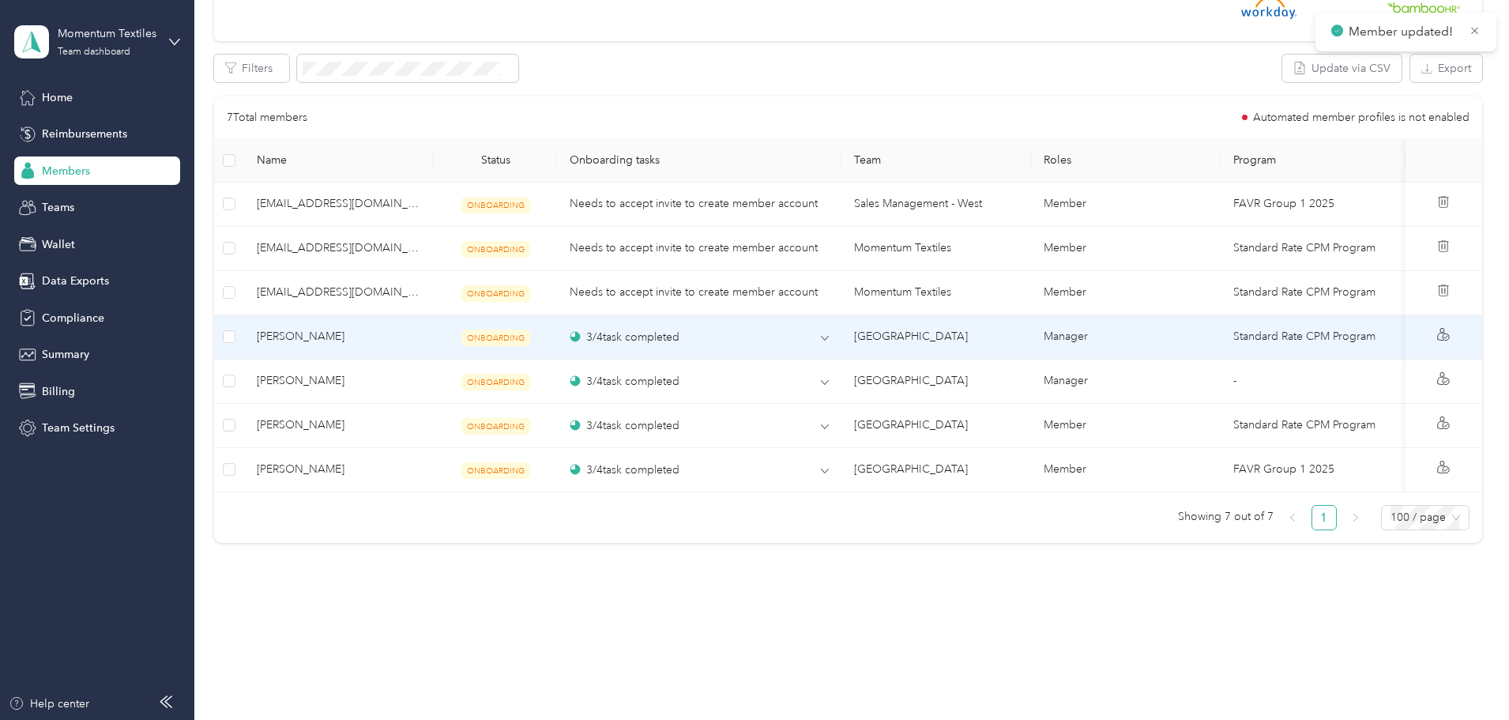
click at [421, 334] on span "[PERSON_NAME]" at bounding box center [339, 336] width 164 height 17
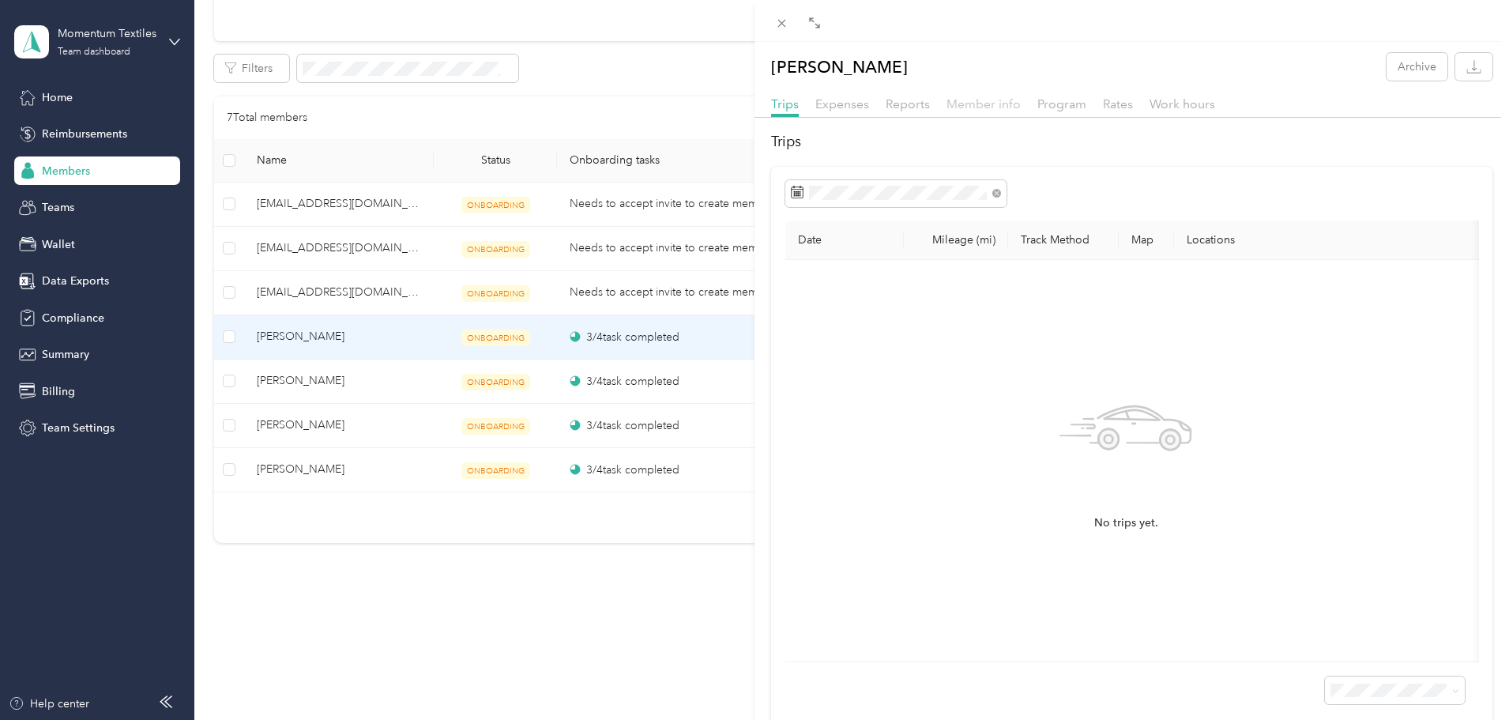
click at [985, 107] on span "Member info" at bounding box center [983, 103] width 74 height 15
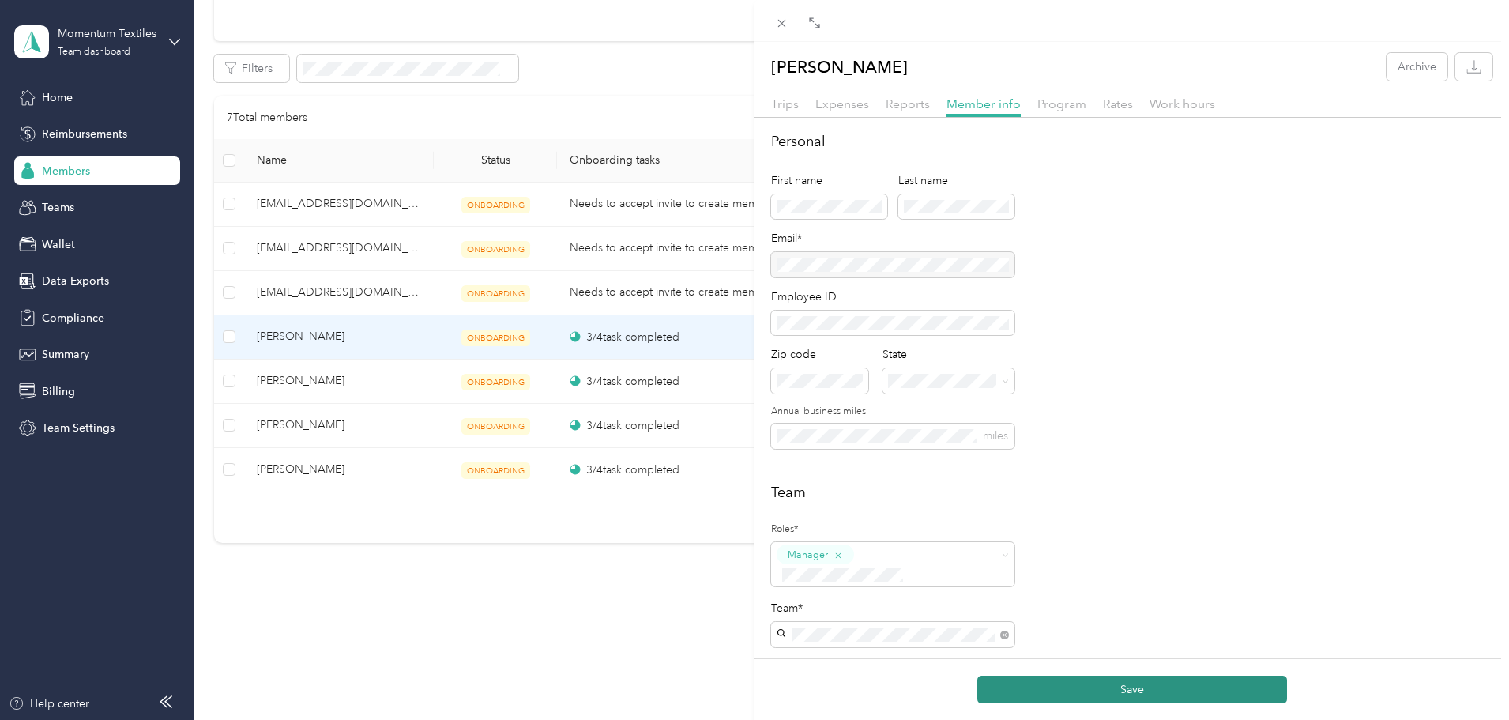
click at [1030, 686] on button "Save" at bounding box center [1132, 689] width 310 height 28
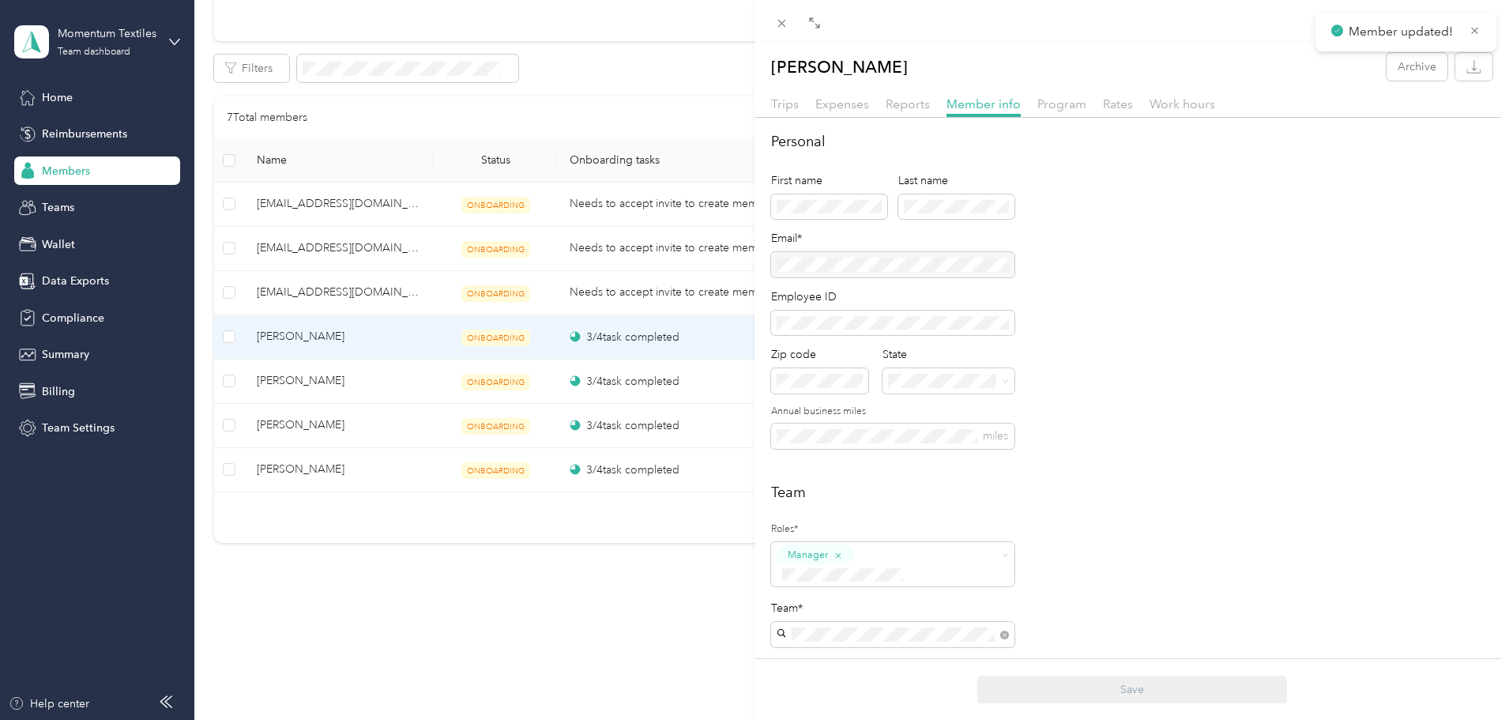
click at [768, 719] on div "Drag to resize Click to close [PERSON_NAME] Archive Trips Expenses Reports Memb…" at bounding box center [750, 720] width 1501 height 0
click at [782, 21] on icon at bounding box center [781, 23] width 13 height 13
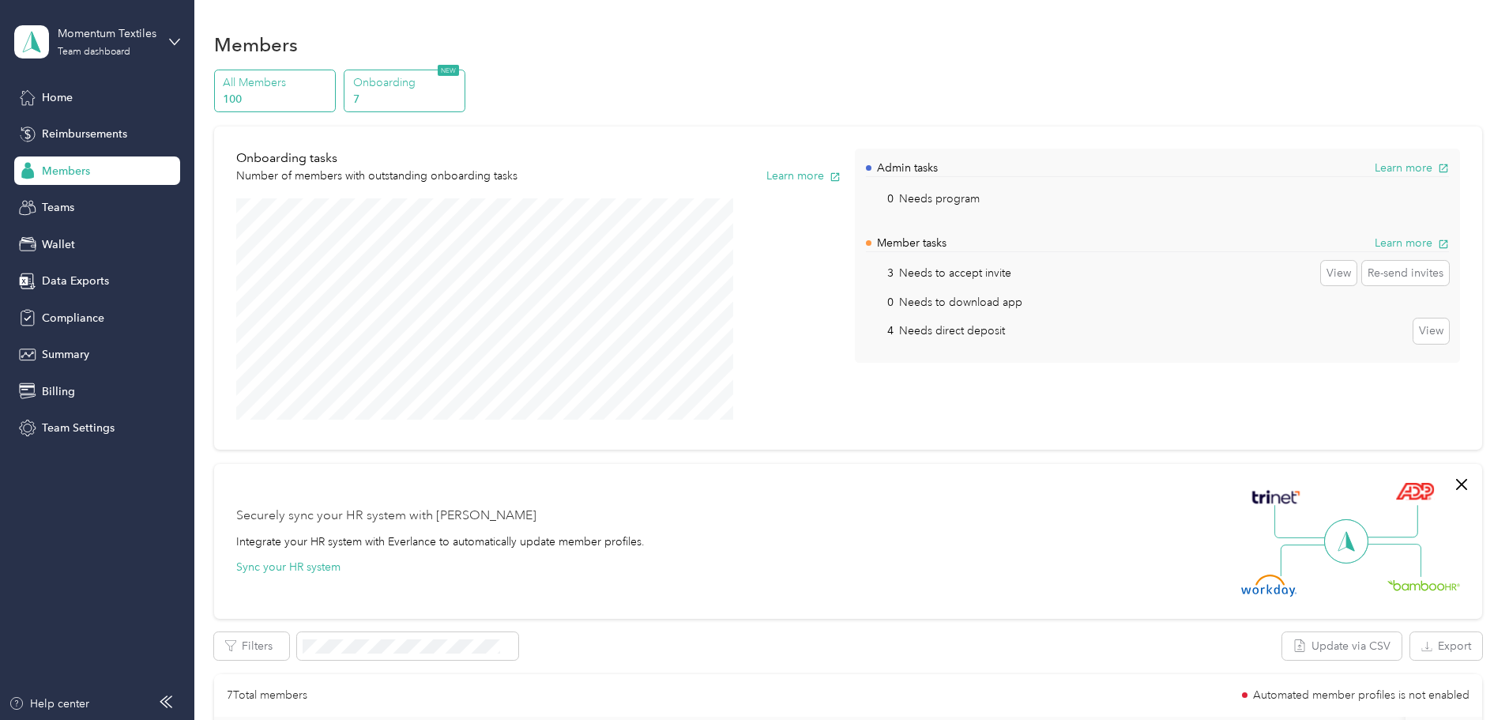
click at [330, 88] on p "All Members" at bounding box center [276, 82] width 107 height 17
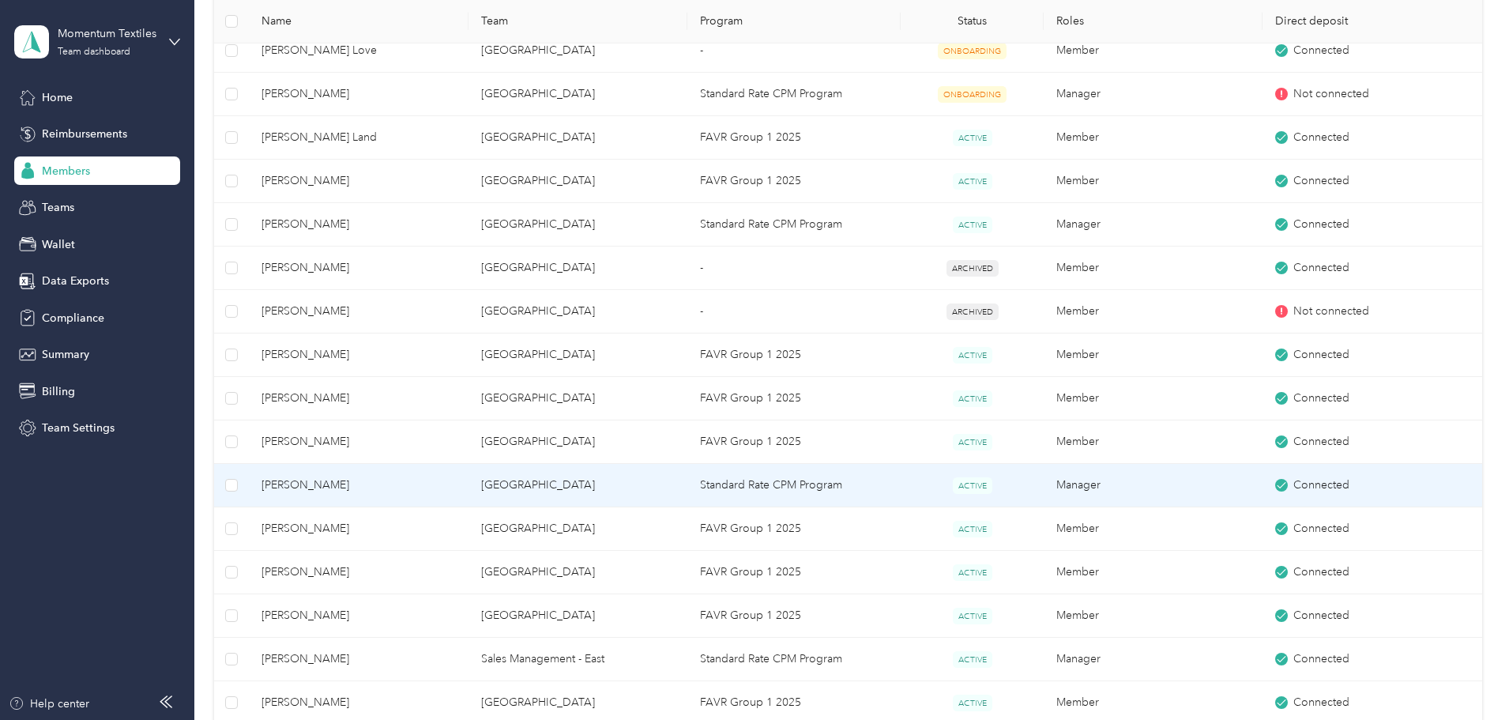
scroll to position [2527, 0]
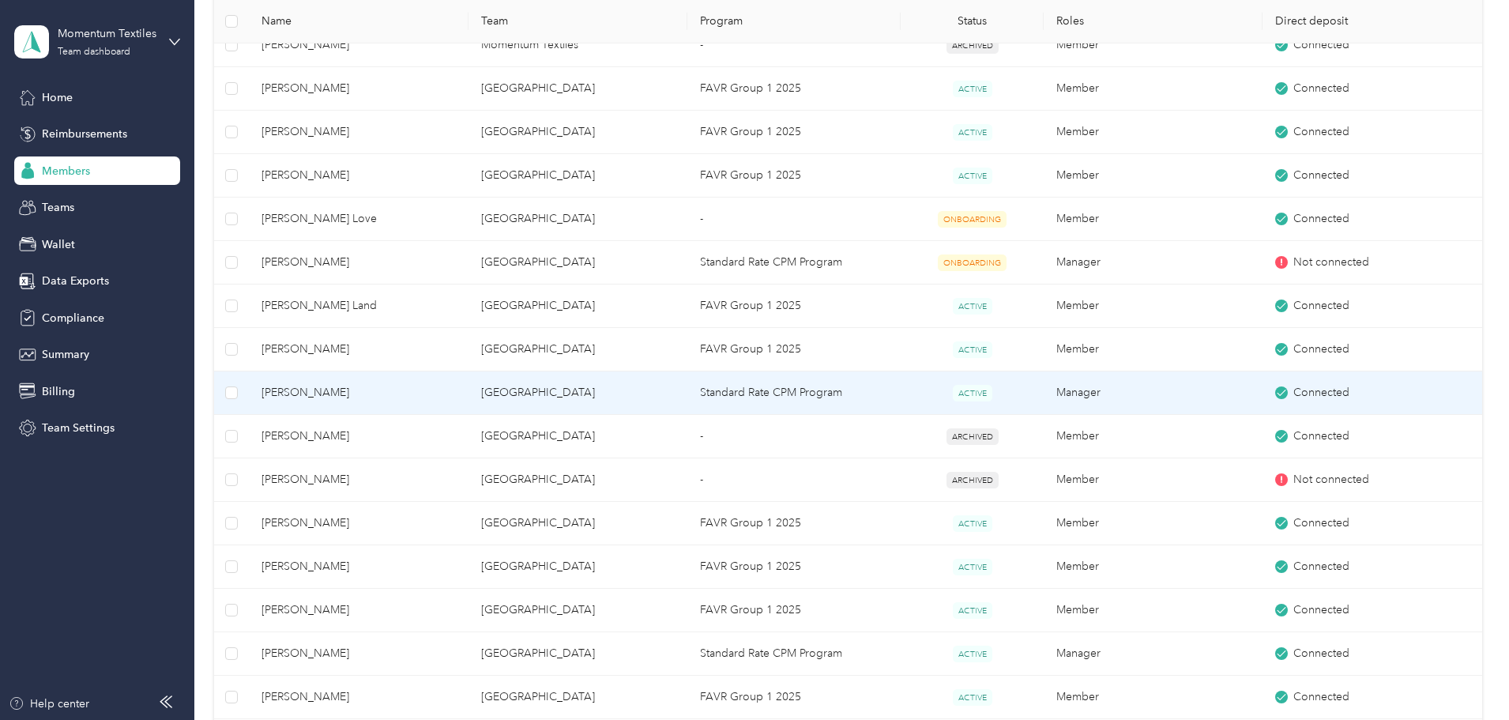
click at [455, 393] on span "[PERSON_NAME]" at bounding box center [358, 392] width 194 height 17
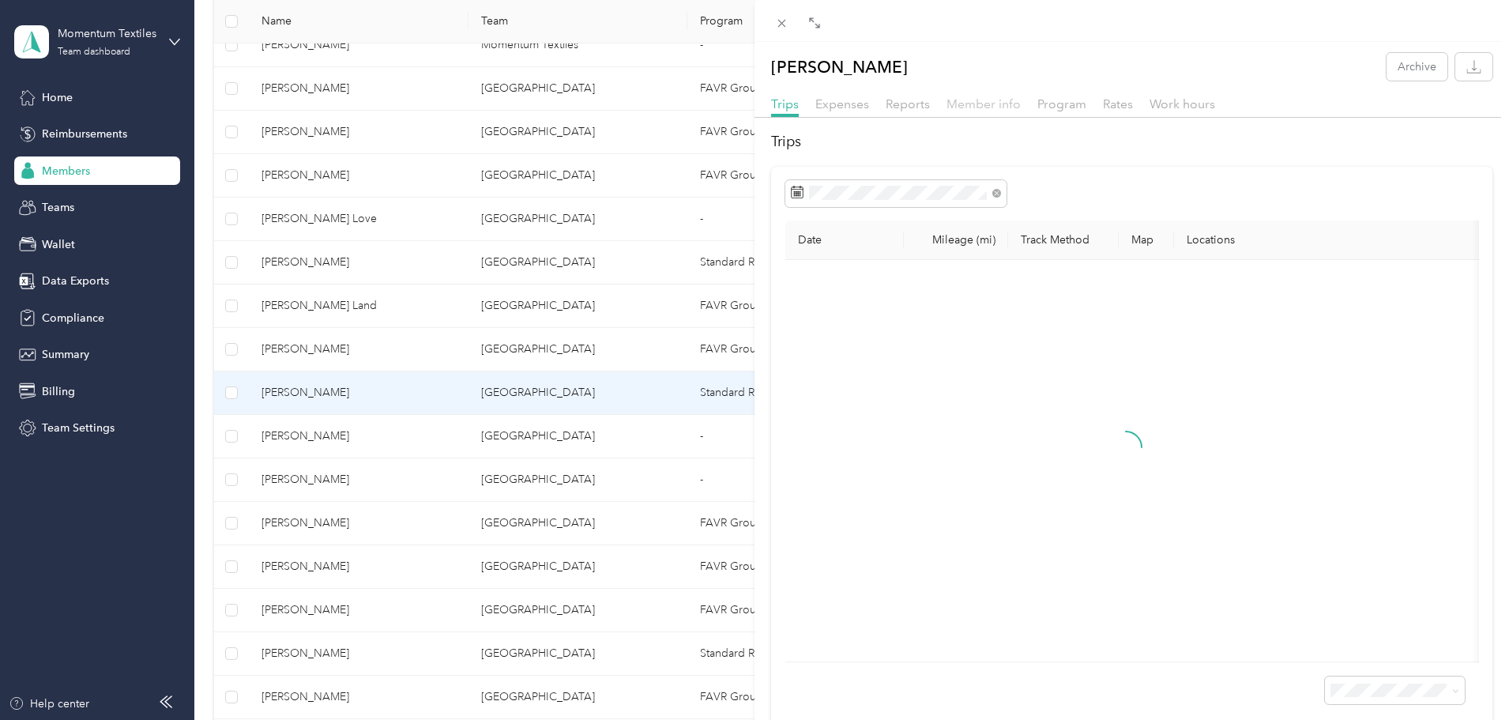
click at [983, 102] on span "Member info" at bounding box center [983, 103] width 74 height 15
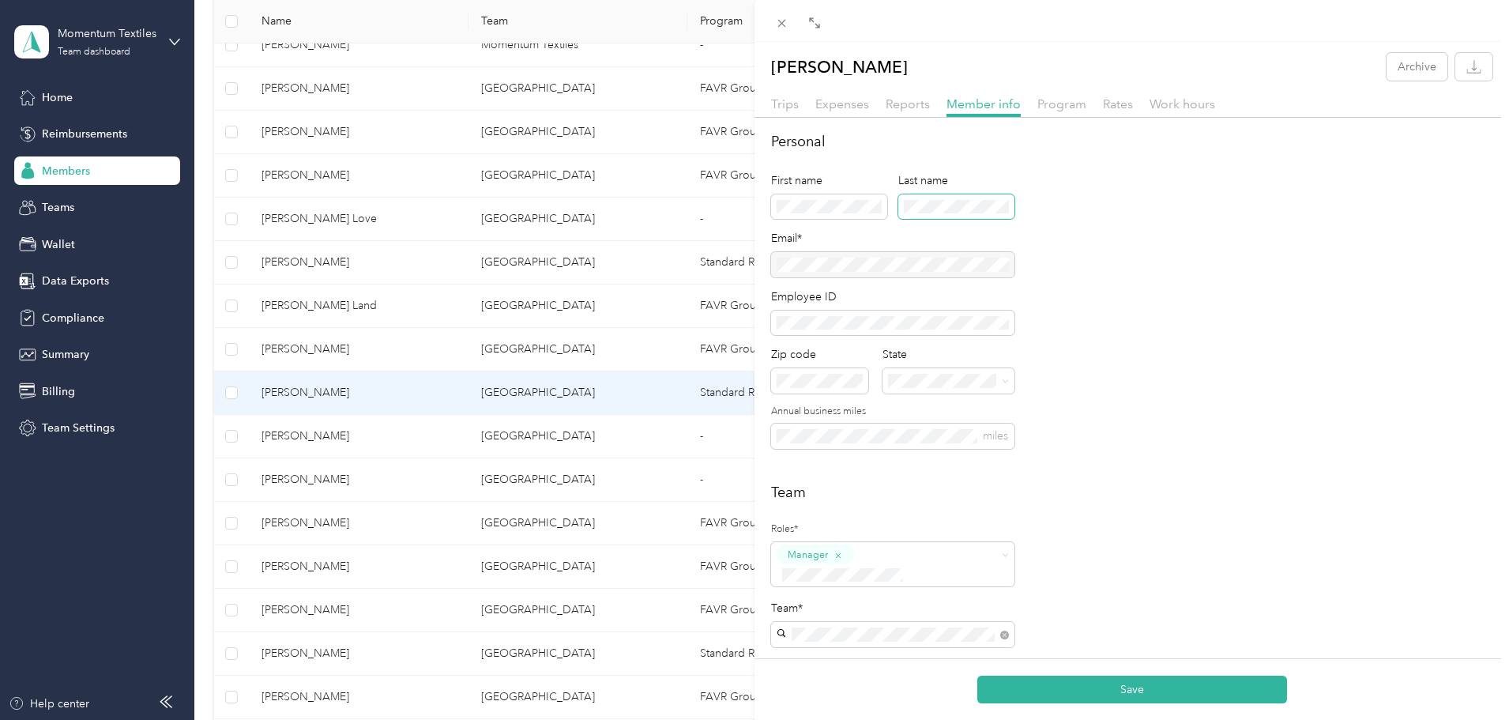
click at [893, 194] on div "First name Last name" at bounding box center [892, 201] width 243 height 58
click at [1099, 679] on div "Save" at bounding box center [1131, 689] width 754 height 62
click at [1099, 680] on button "Save" at bounding box center [1132, 689] width 310 height 28
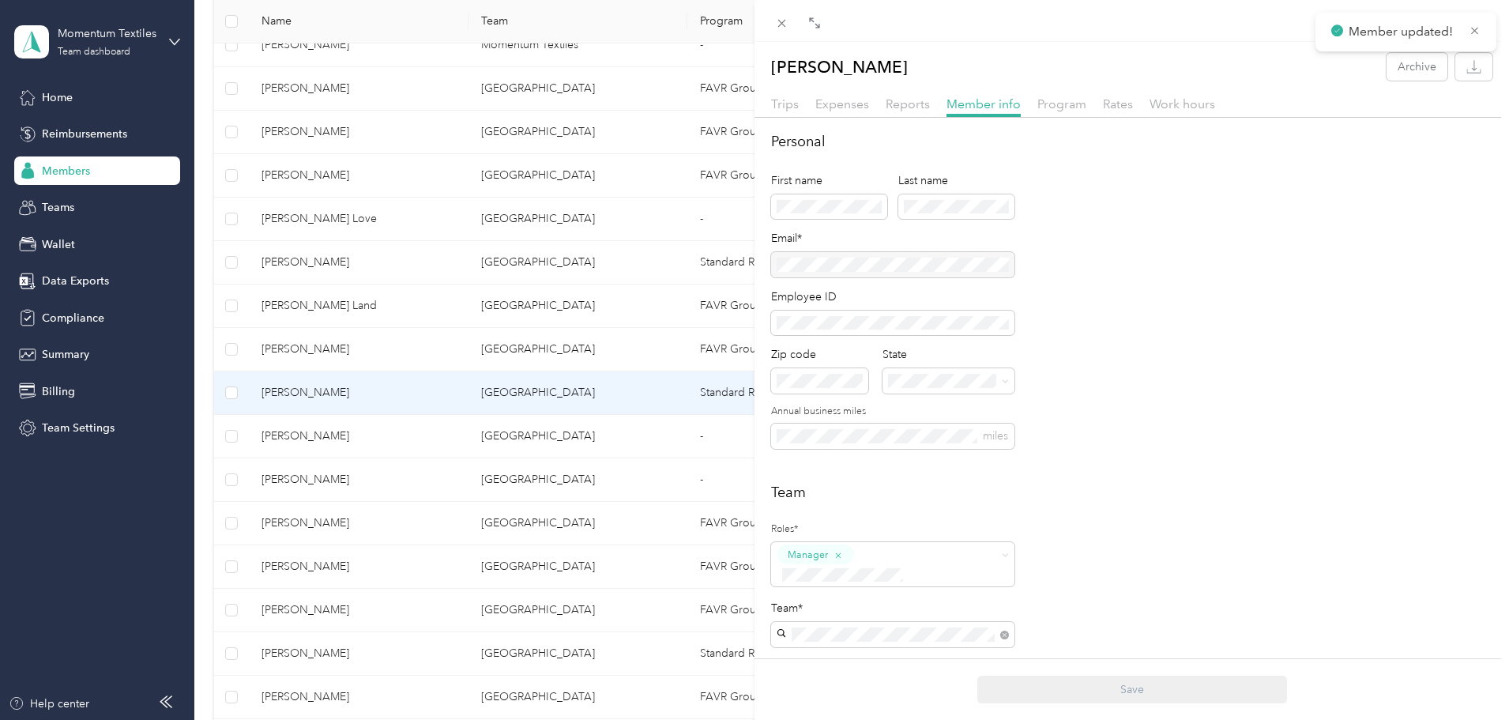
click at [506, 482] on div "[PERSON_NAME] Archive Trips Expenses Reports Member info Program Rates Work hou…" at bounding box center [754, 360] width 1509 height 720
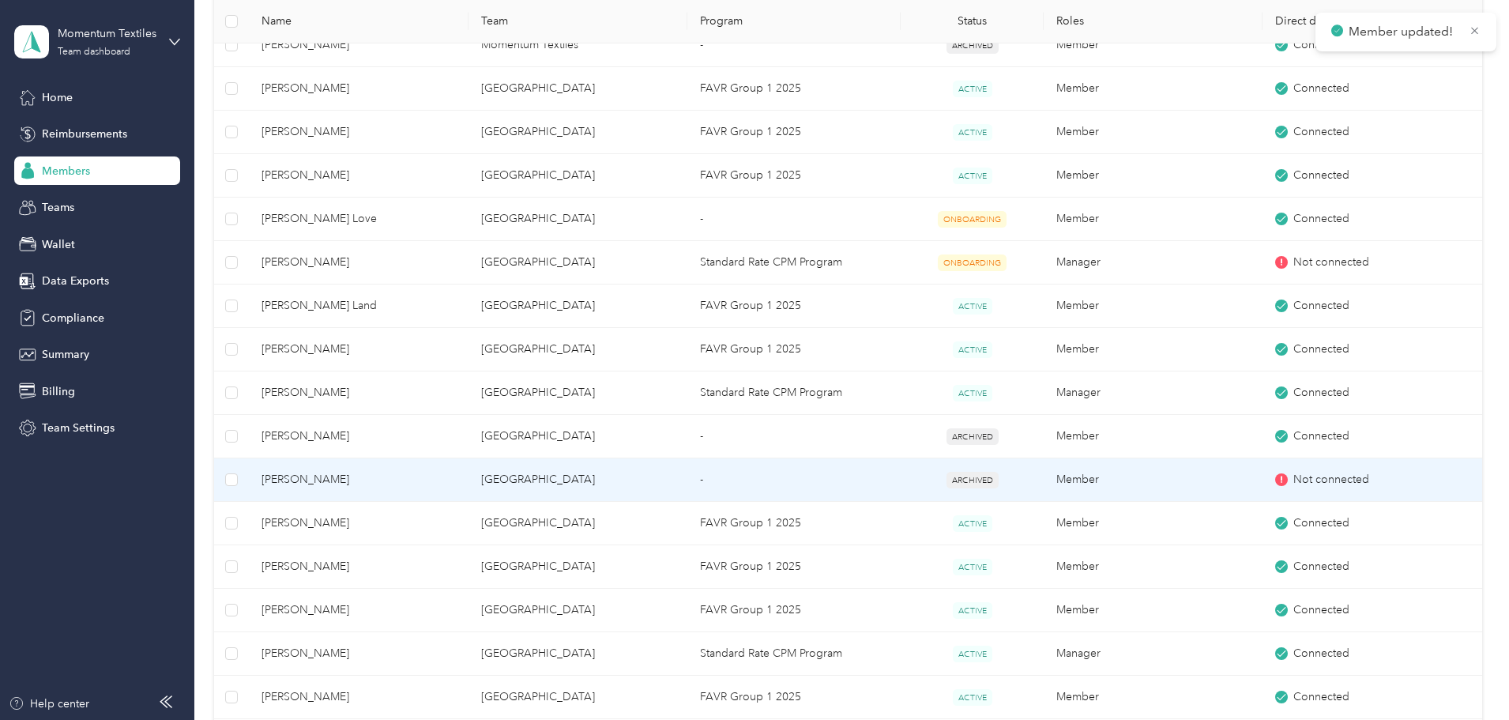
click at [455, 482] on span "[PERSON_NAME]" at bounding box center [358, 479] width 194 height 17
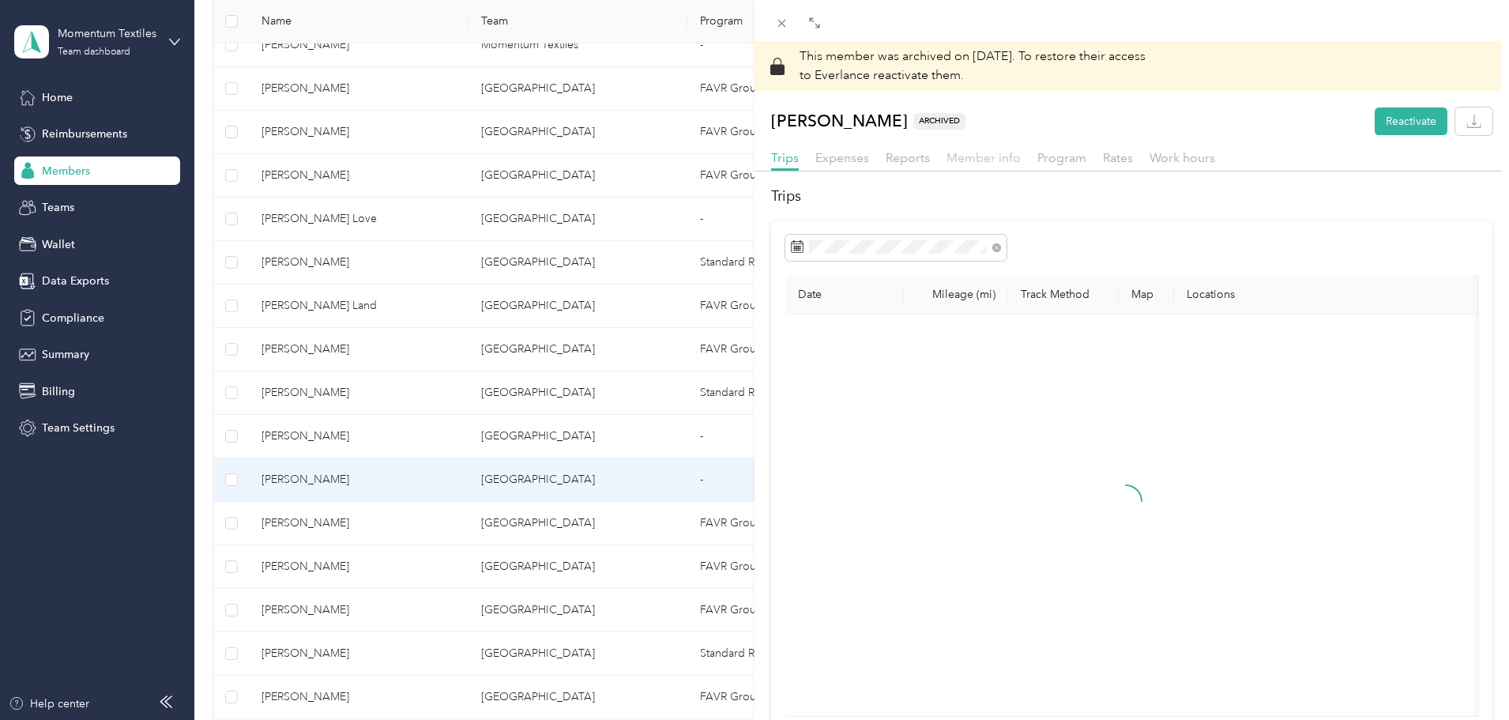
click at [979, 156] on span "Member info" at bounding box center [983, 157] width 74 height 15
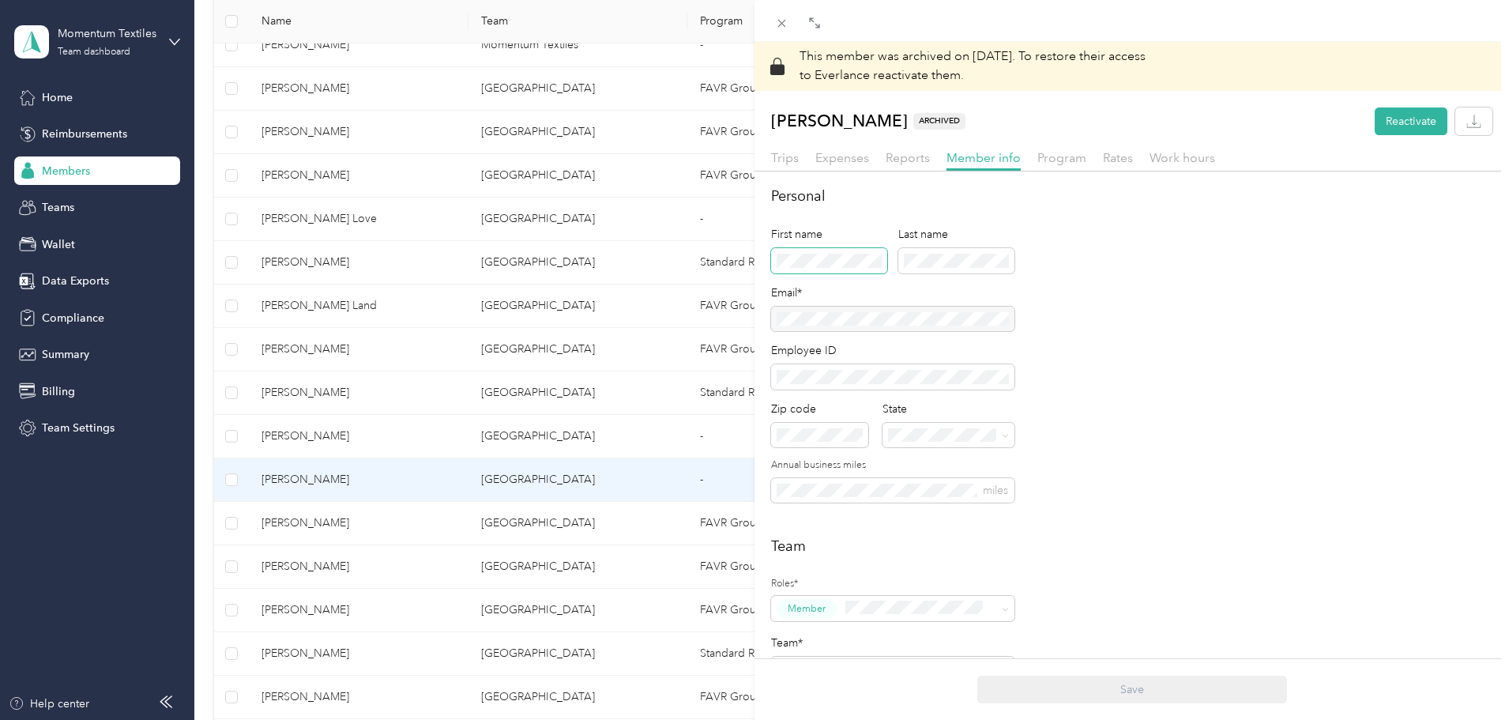
click at [829, 264] on span at bounding box center [829, 260] width 116 height 25
drag, startPoint x: 834, startPoint y: 272, endPoint x: 913, endPoint y: 253, distance: 81.4
click at [913, 253] on span at bounding box center [956, 260] width 116 height 25
click at [1062, 692] on button "Save" at bounding box center [1132, 689] width 310 height 28
click at [784, 22] on icon at bounding box center [781, 23] width 13 height 13
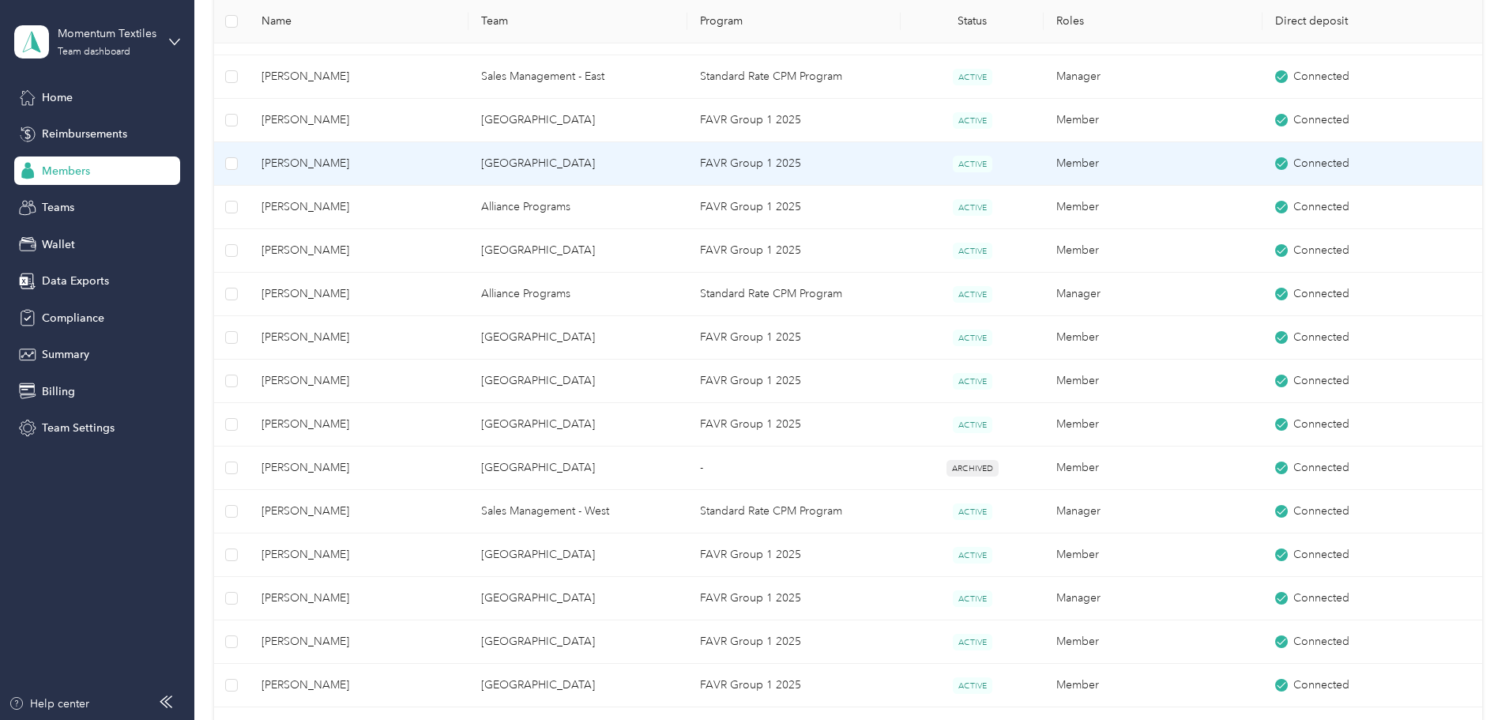
scroll to position [3317, 0]
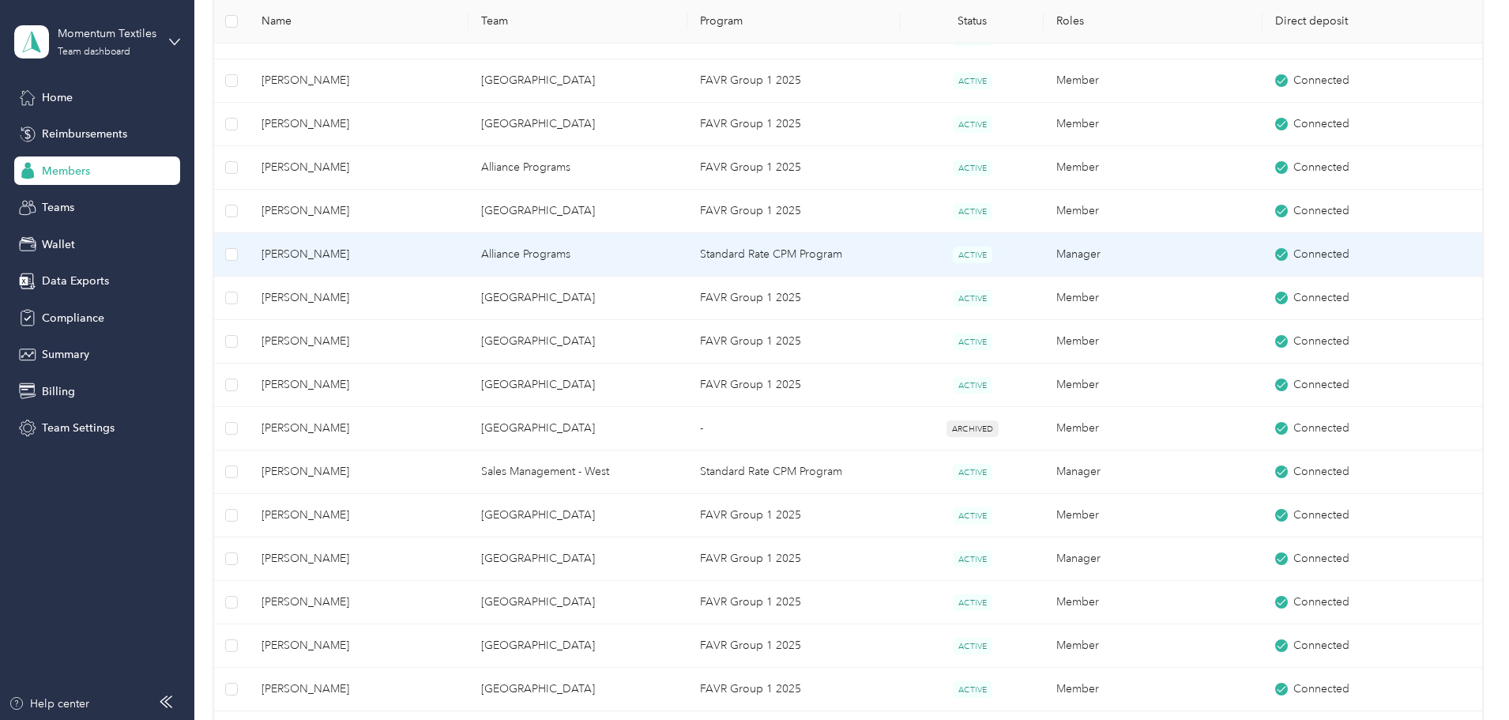
click at [455, 257] on span "[PERSON_NAME]" at bounding box center [358, 254] width 194 height 17
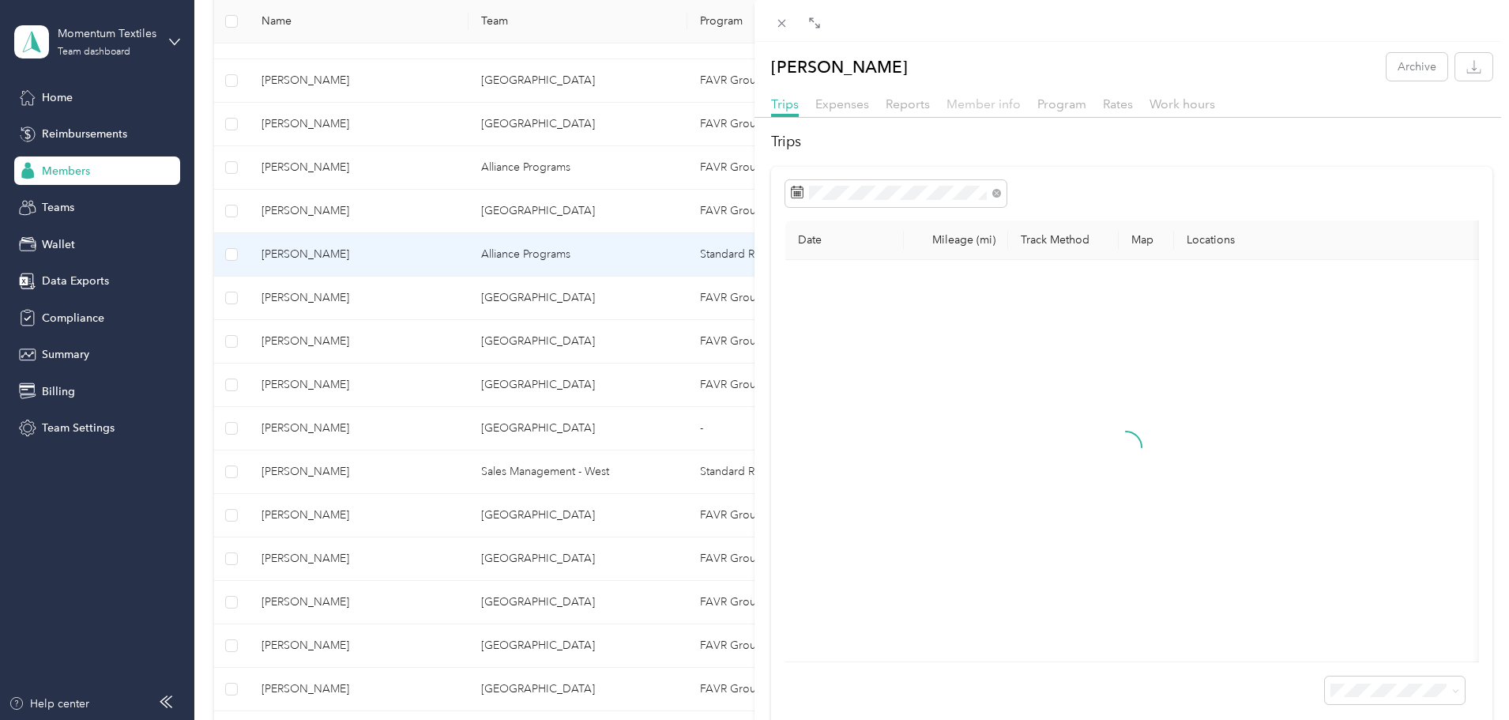
click at [974, 96] on div "Member info" at bounding box center [983, 105] width 74 height 20
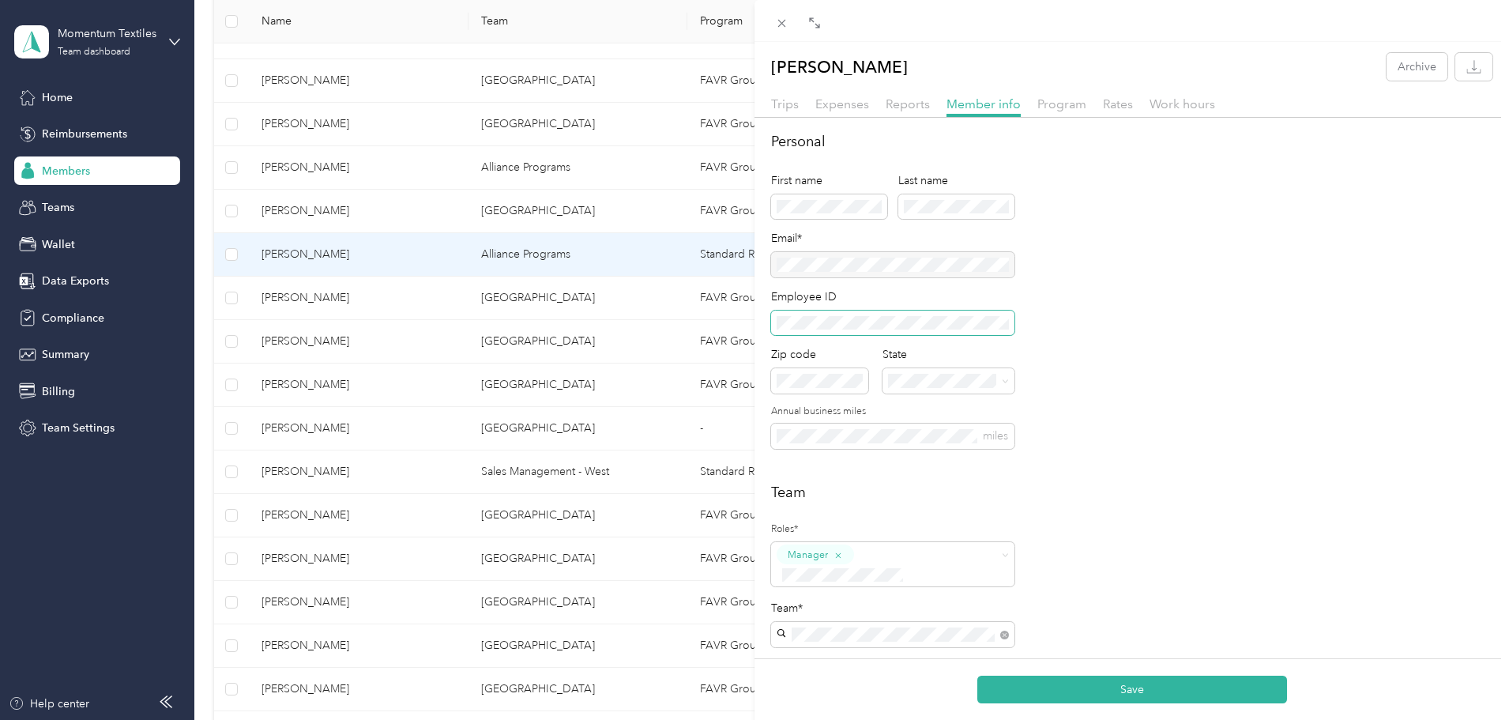
click at [773, 327] on span at bounding box center [892, 322] width 243 height 25
click at [1227, 699] on button "Save" at bounding box center [1132, 689] width 310 height 28
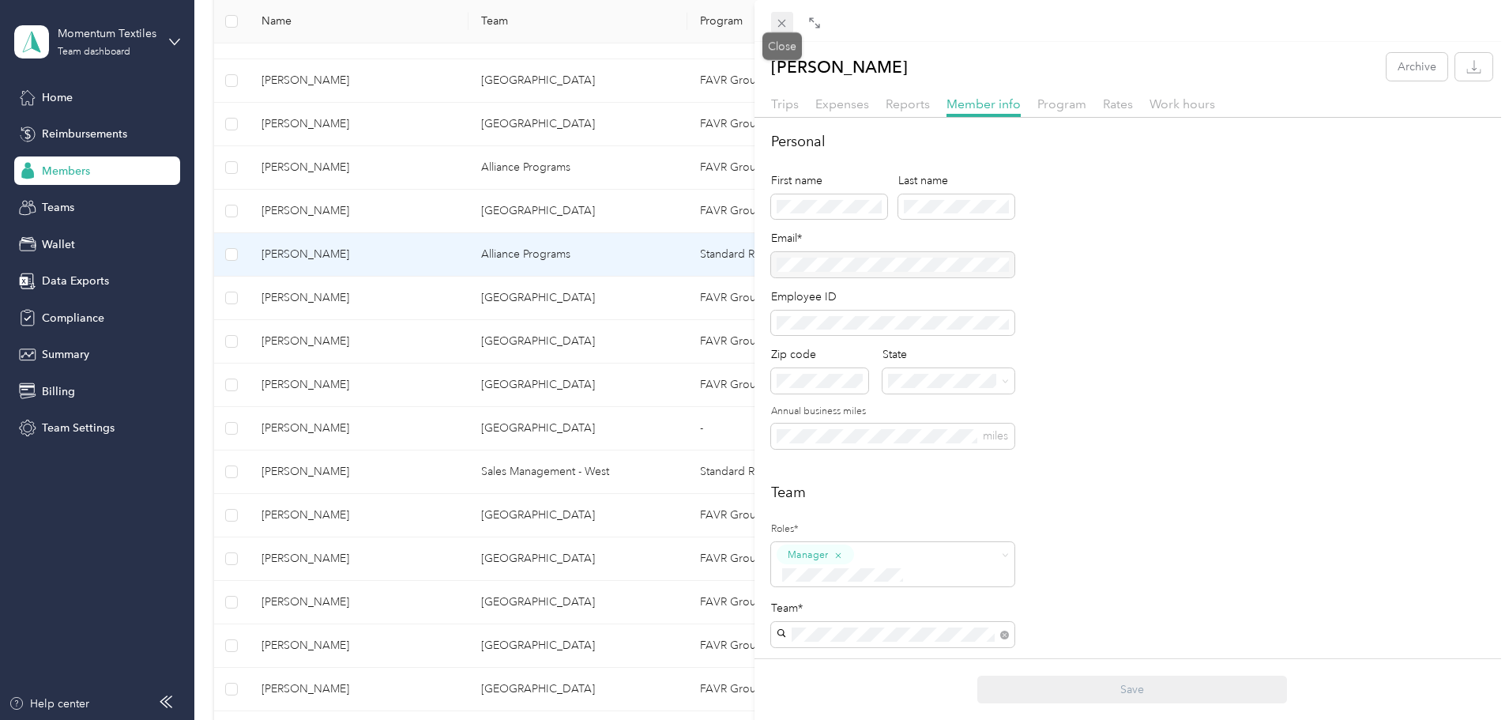
click at [778, 23] on icon at bounding box center [781, 23] width 13 height 13
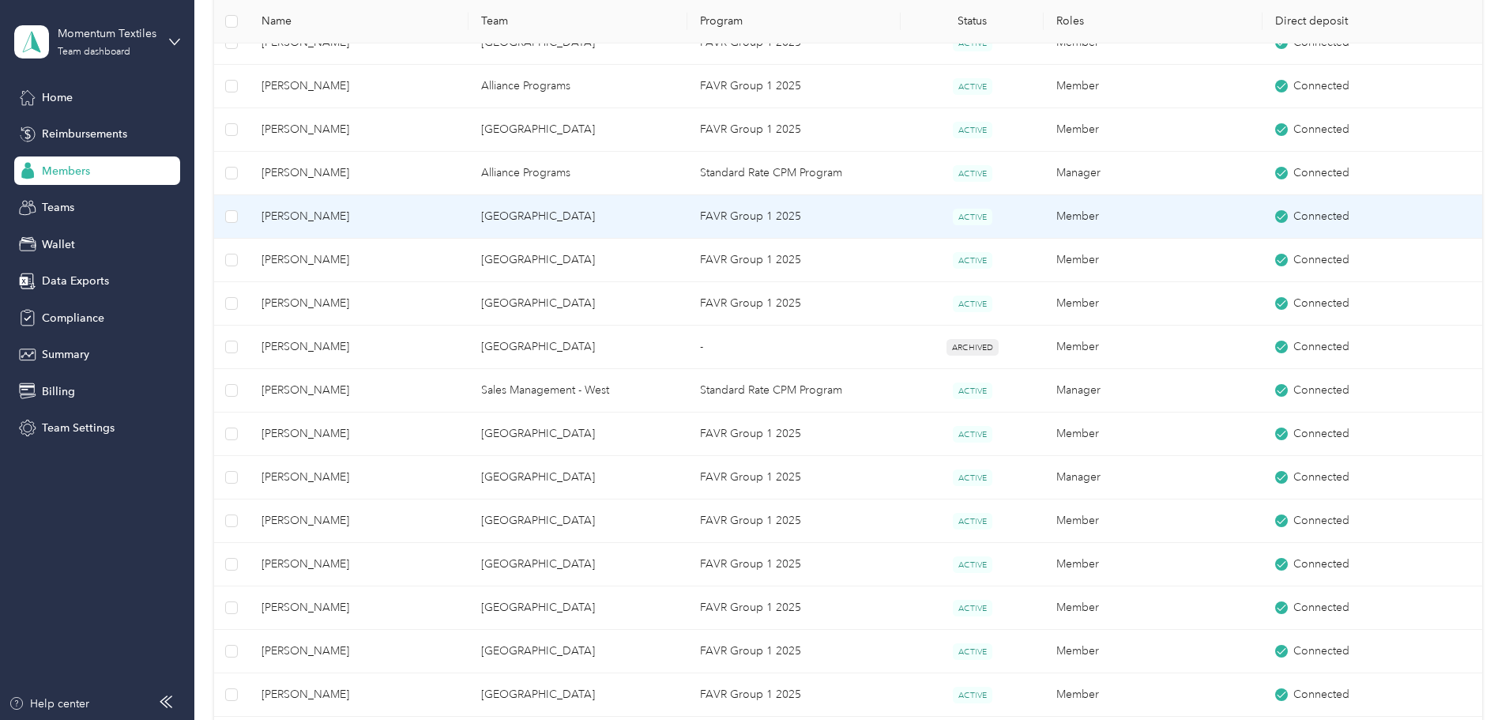
scroll to position [3475, 0]
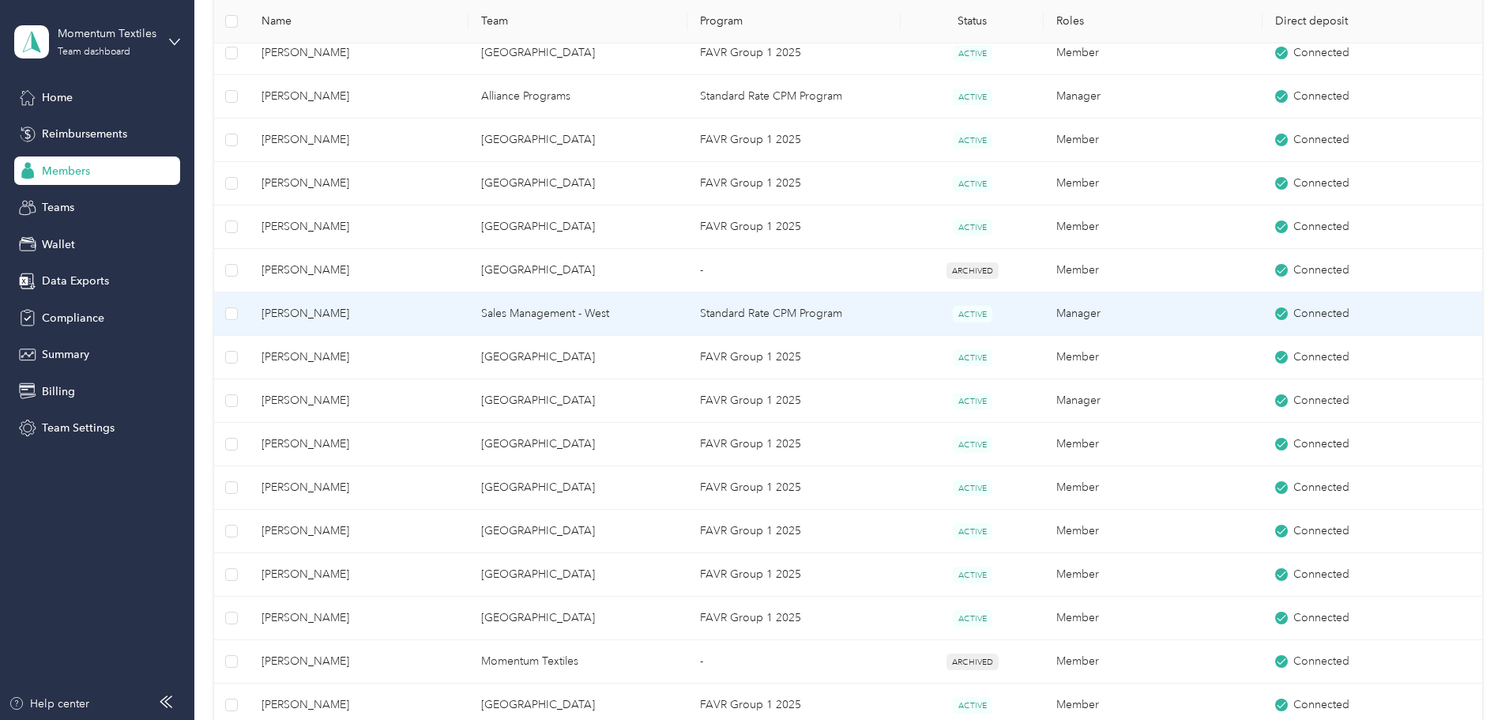
click at [452, 313] on span "[PERSON_NAME]" at bounding box center [358, 313] width 194 height 17
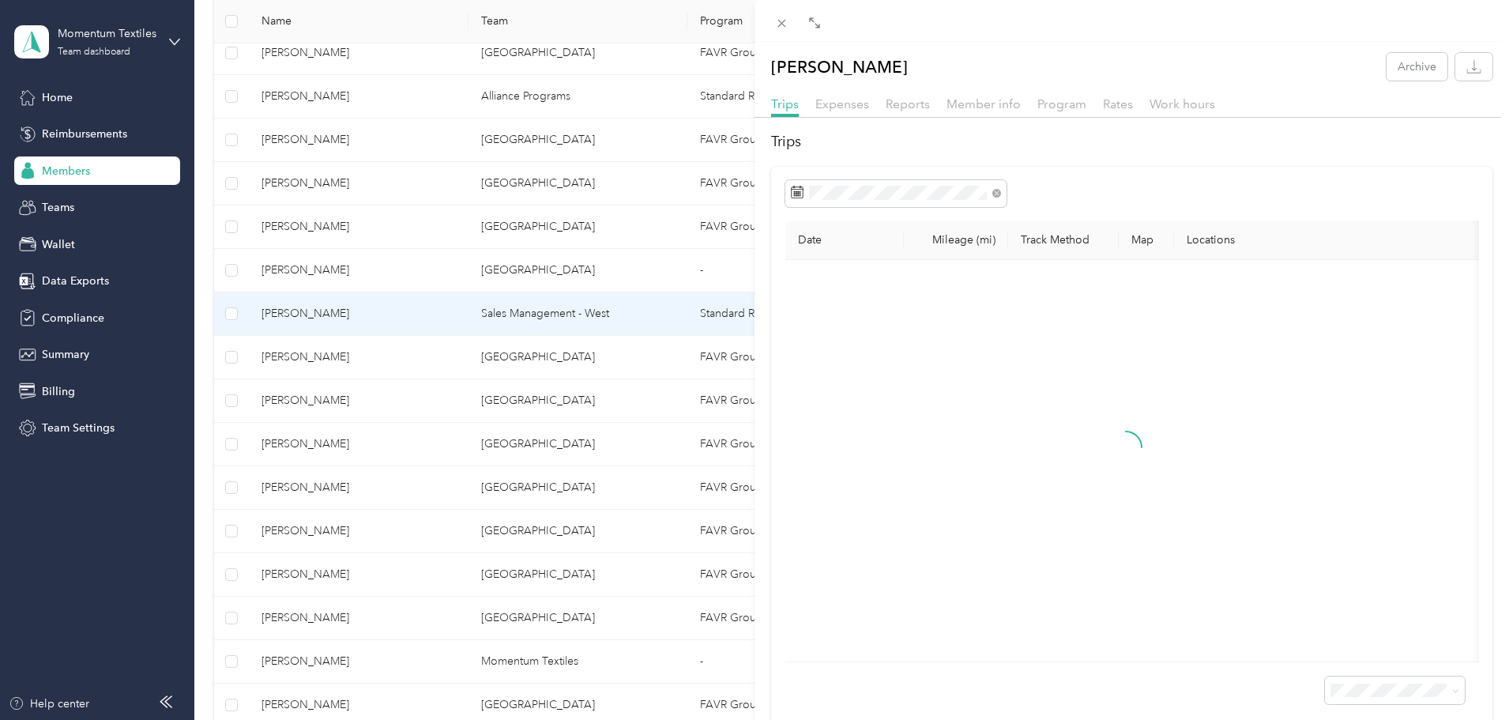
click at [958, 113] on div "Member info" at bounding box center [983, 105] width 74 height 20
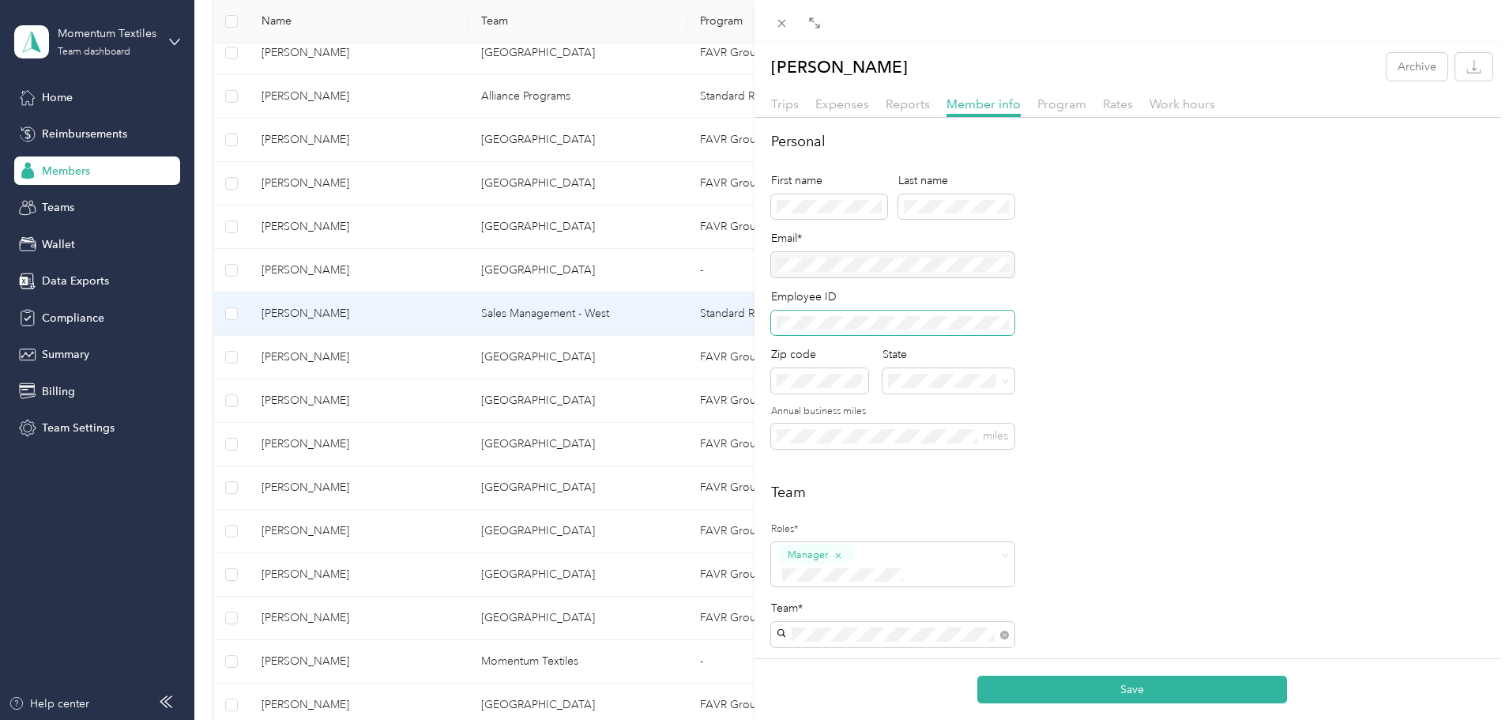
click at [774, 324] on span at bounding box center [892, 322] width 243 height 25
click at [779, 320] on span at bounding box center [892, 322] width 243 height 25
click at [1103, 682] on button "Save" at bounding box center [1132, 689] width 310 height 28
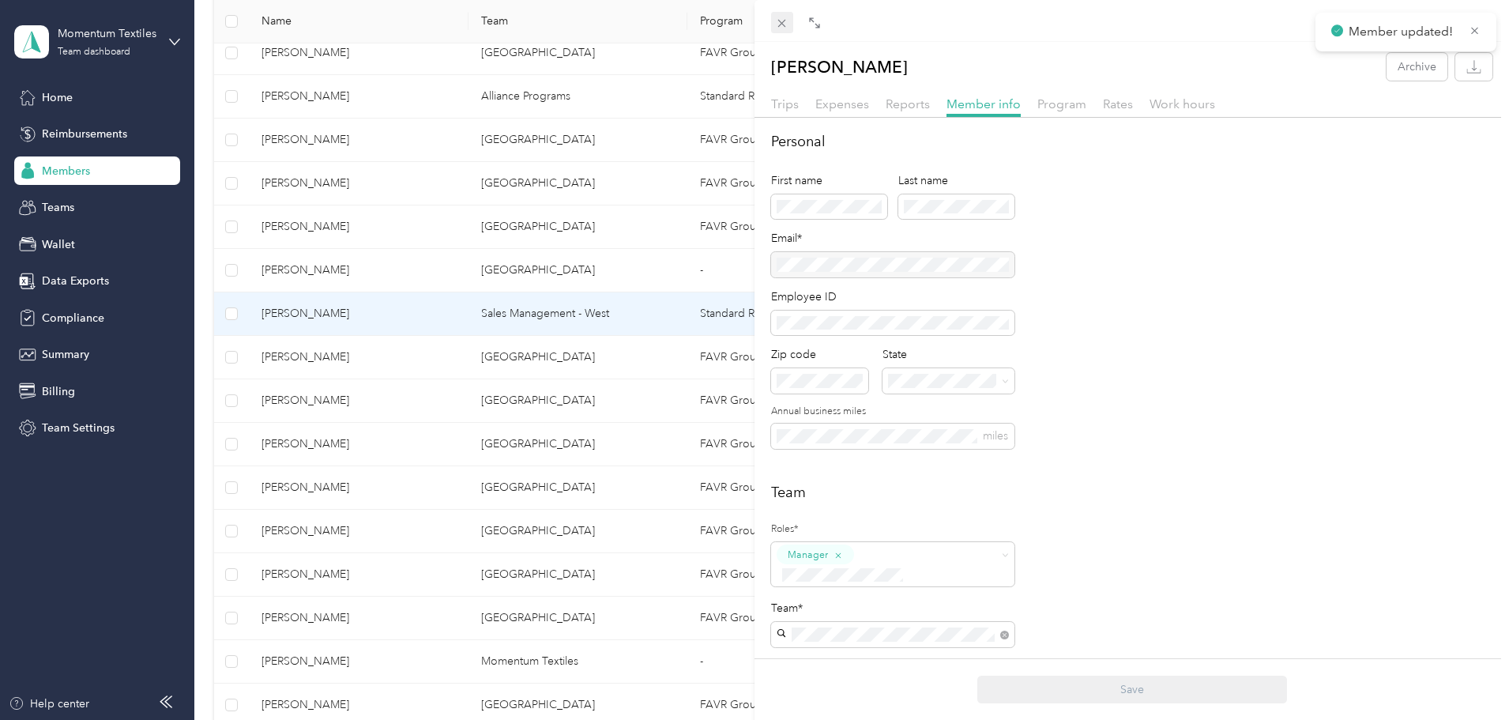
click at [784, 24] on icon at bounding box center [782, 24] width 8 height 8
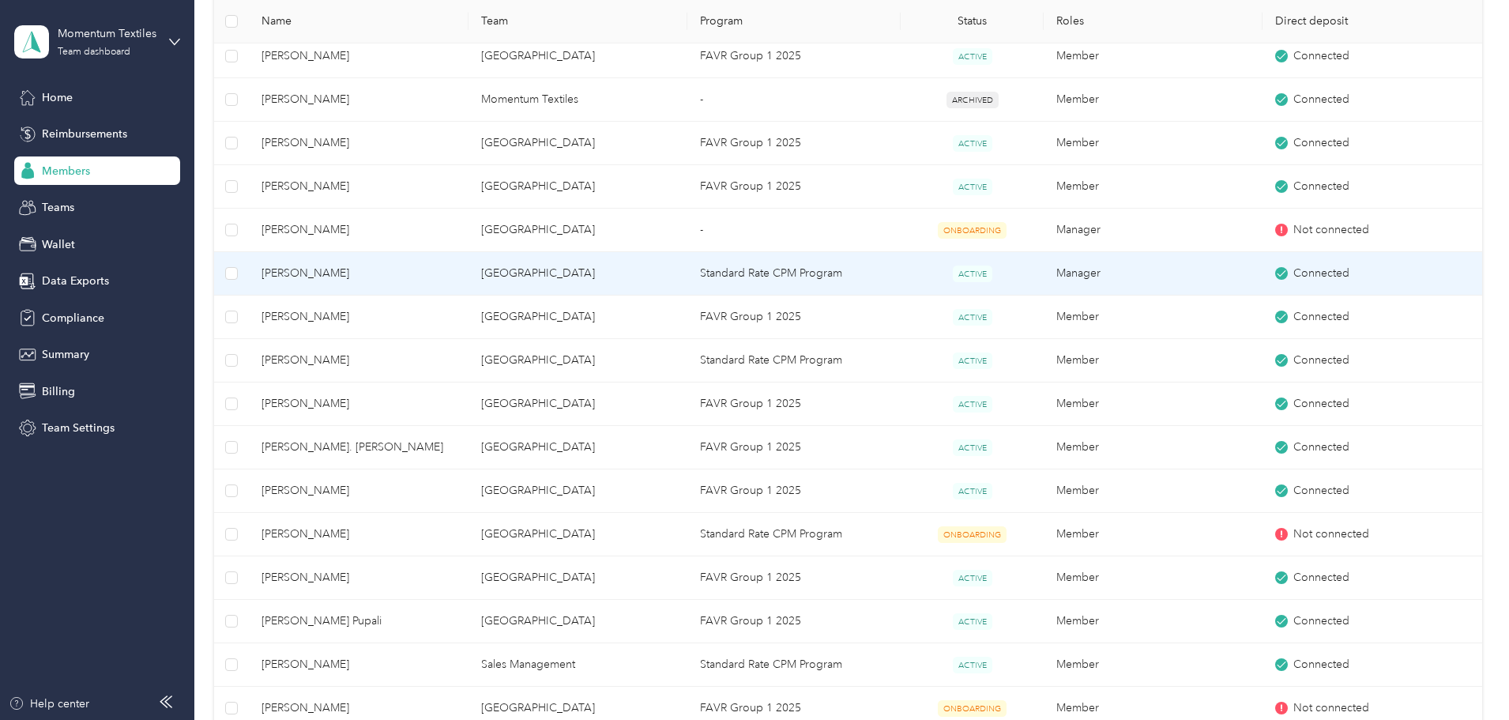
scroll to position [4107, 0]
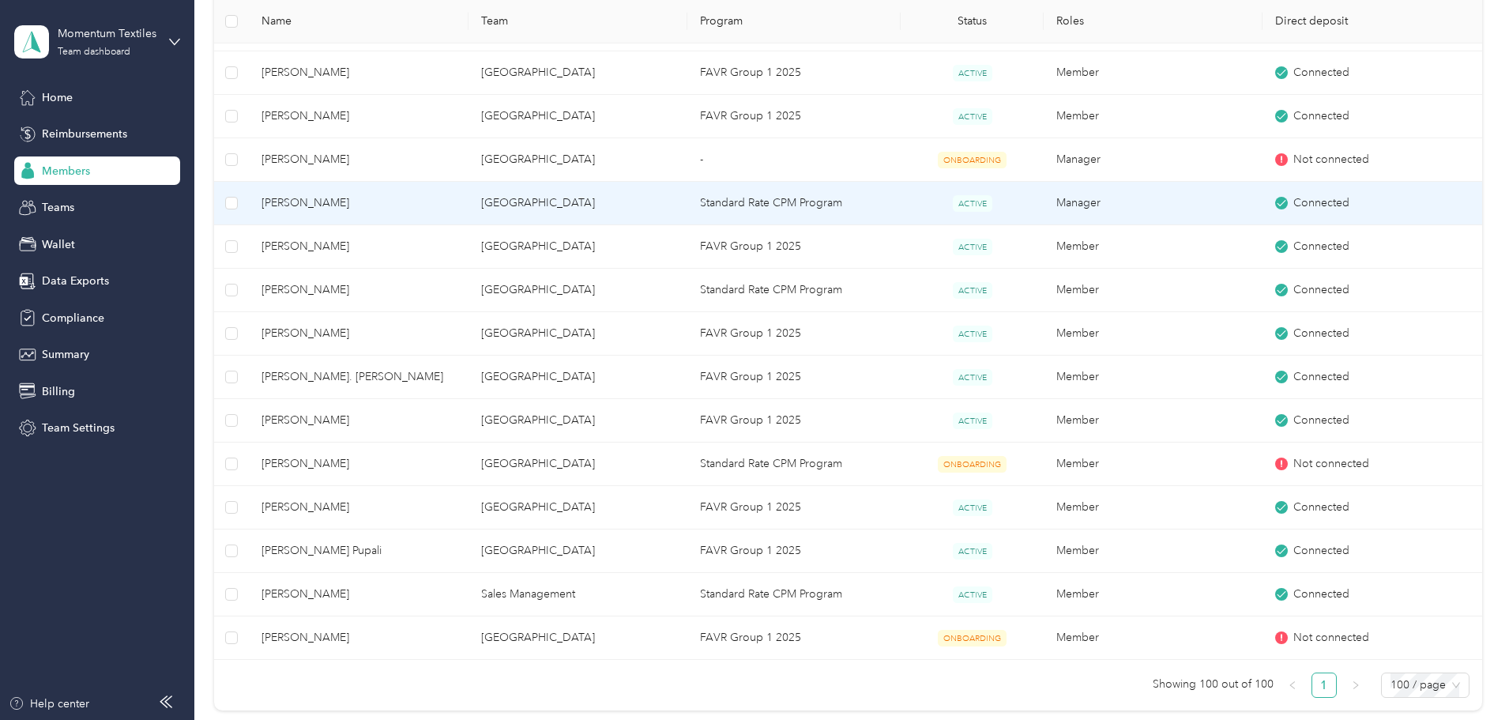
click at [607, 205] on td "[GEOGRAPHIC_DATA]" at bounding box center [577, 203] width 219 height 43
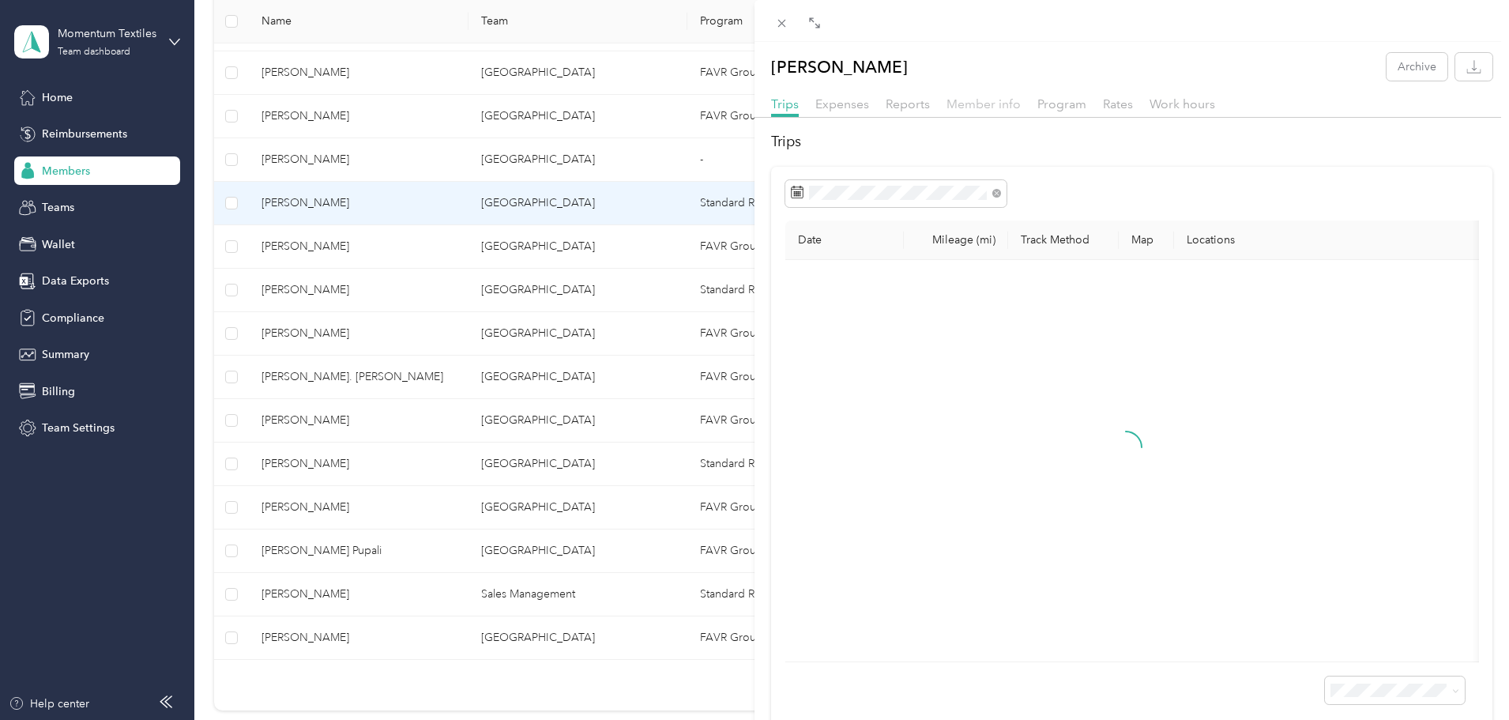
click at [972, 104] on span "Member info" at bounding box center [983, 103] width 74 height 15
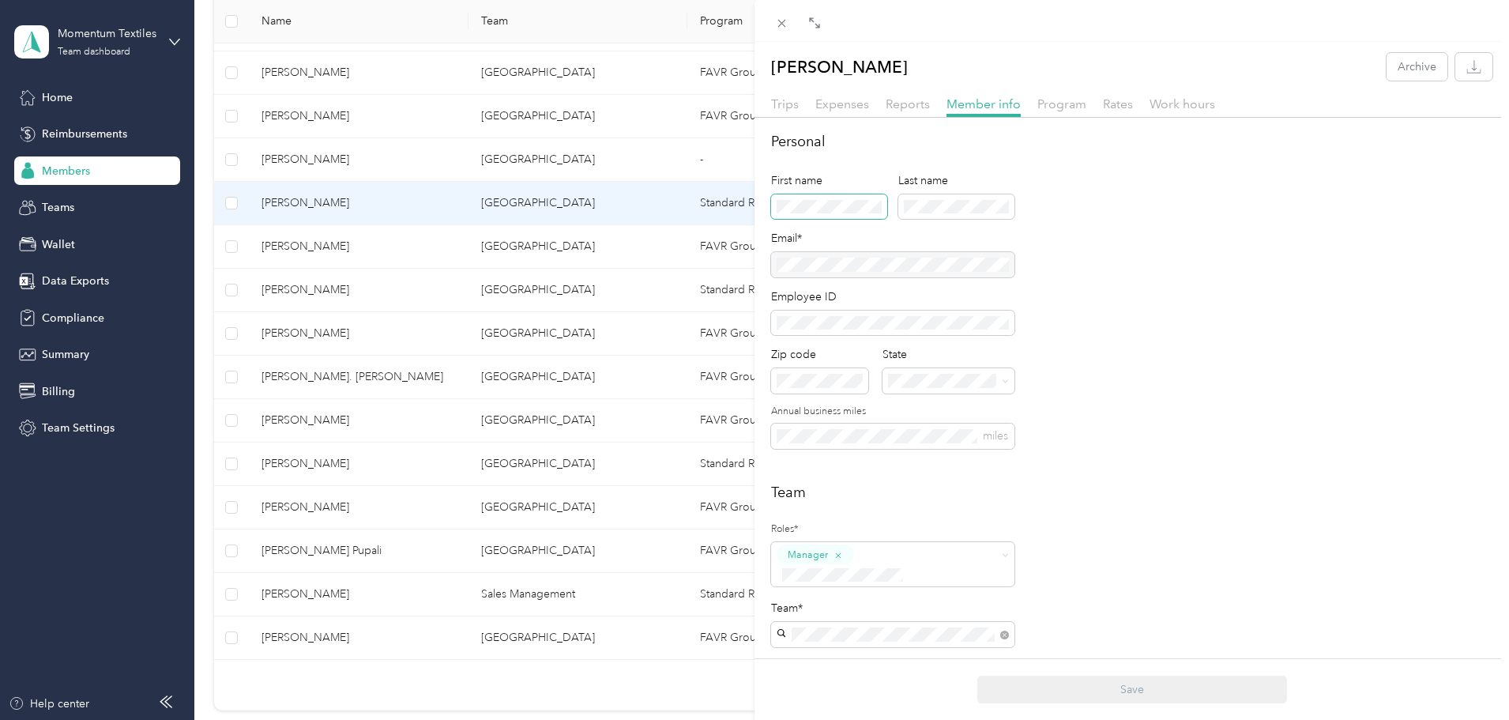
click at [771, 208] on span at bounding box center [829, 206] width 116 height 25
click at [1070, 678] on button "Save" at bounding box center [1132, 689] width 310 height 28
click at [786, 24] on icon at bounding box center [781, 23] width 13 height 13
